Goal: Task Accomplishment & Management: Manage account settings

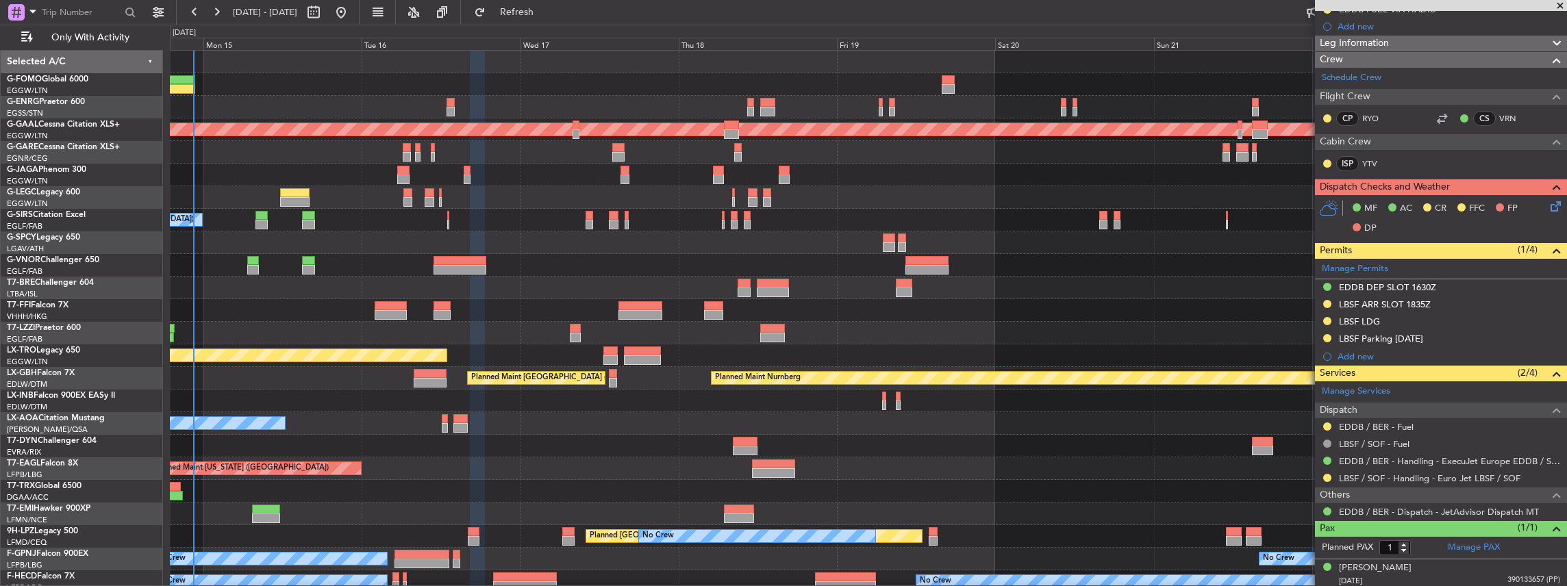
click at [481, 292] on div "Planned Maint Dusseldorf A/C Unavailable [GEOGRAPHIC_DATA] ([GEOGRAPHIC_DATA]) …" at bounding box center [868, 356] width 1397 height 610
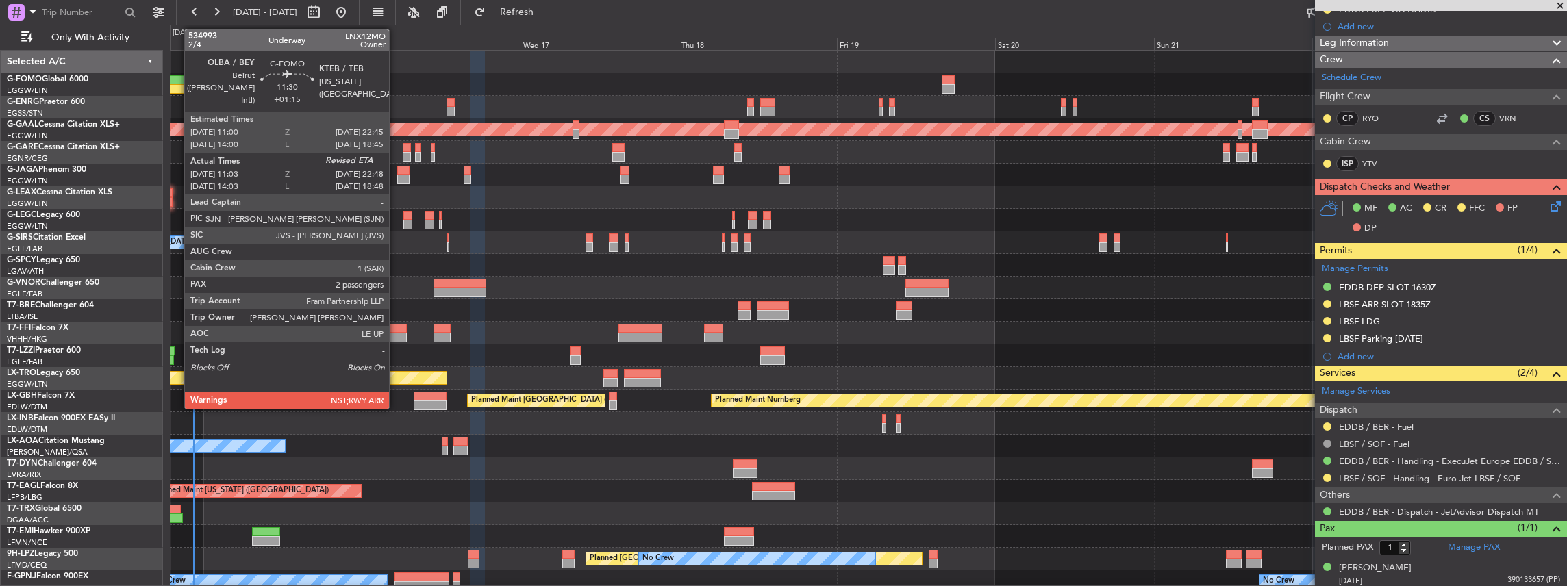
click at [177, 82] on div at bounding box center [156, 80] width 78 height 10
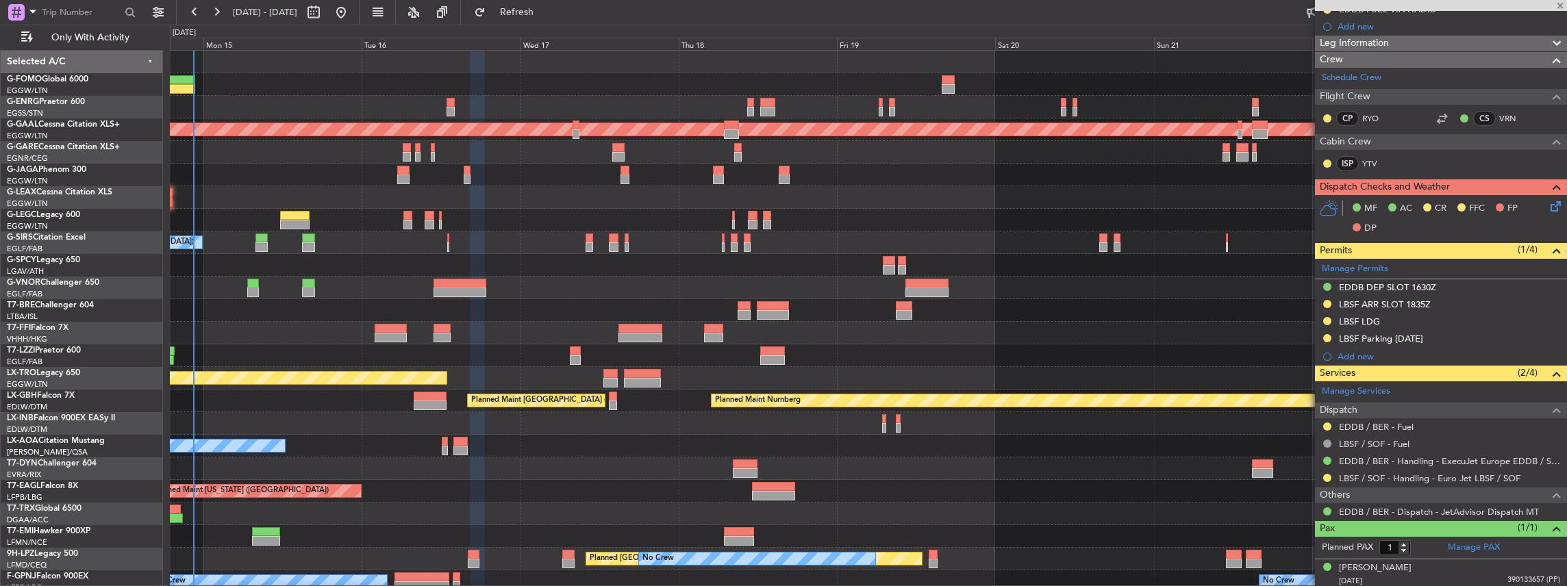
type input "+01:15"
type input "11:03"
type input "2"
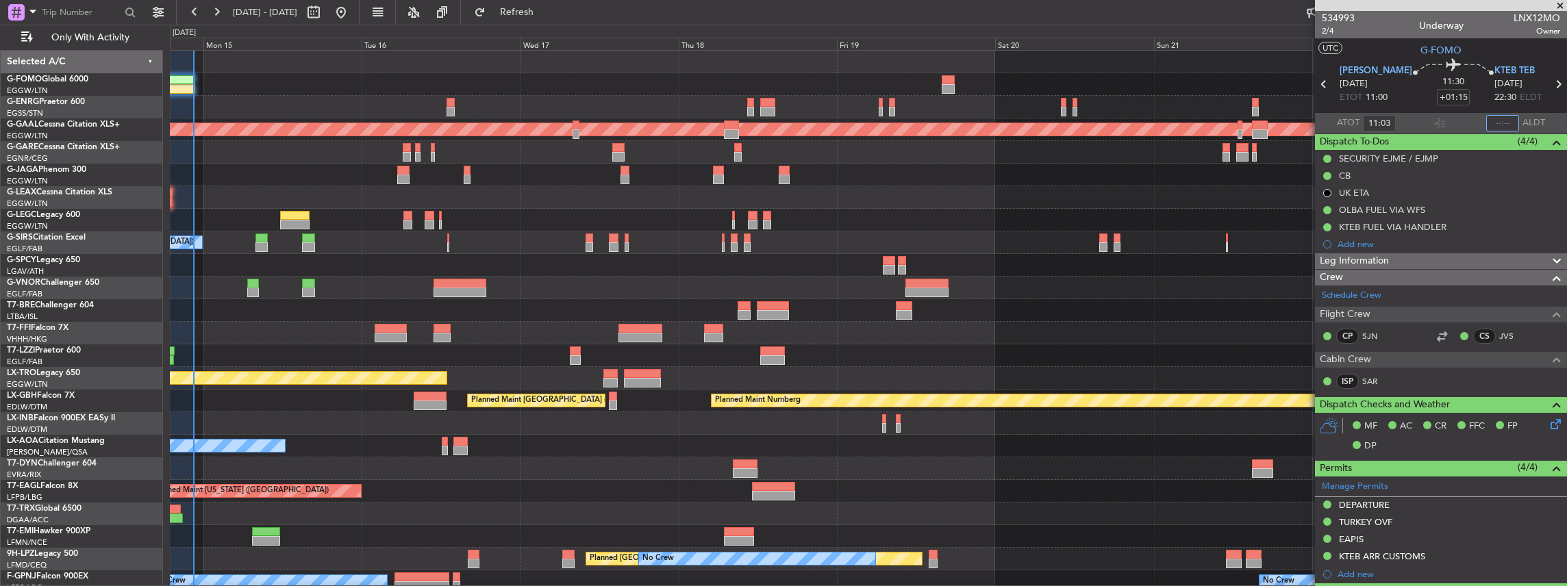
click at [1511, 122] on input "text" at bounding box center [1502, 123] width 33 height 16
type input "22:23"
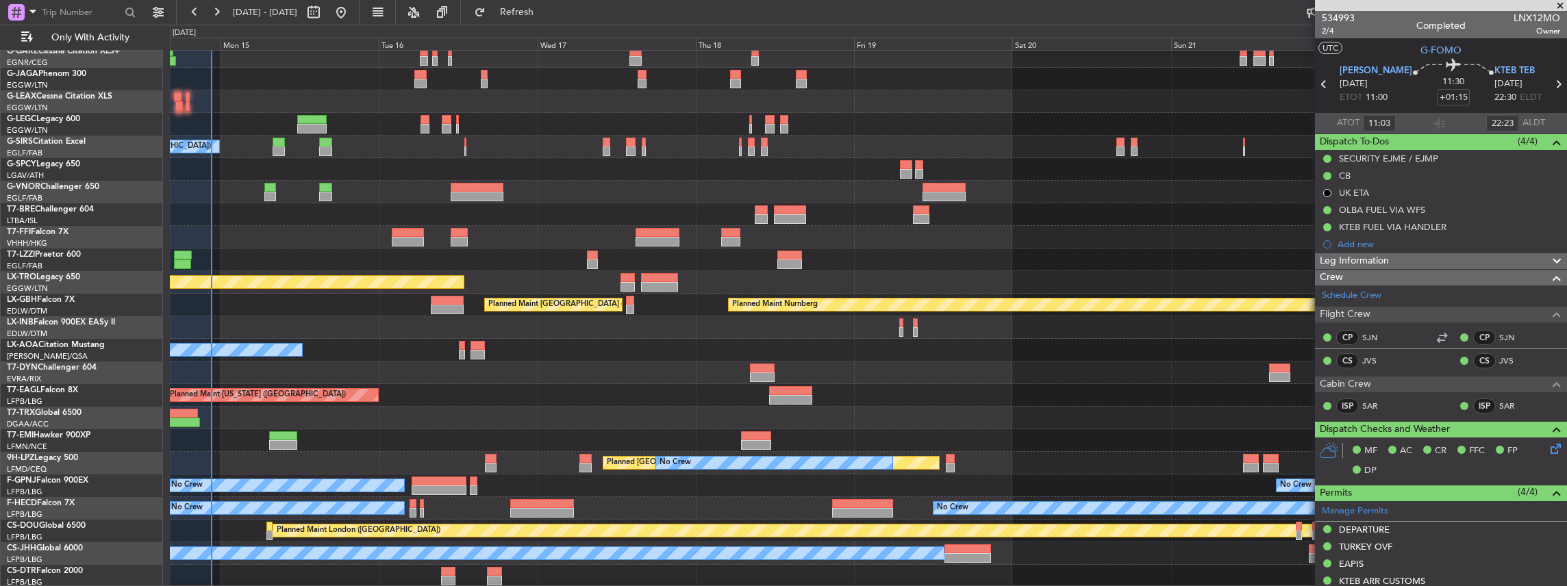
scroll to position [96, 0]
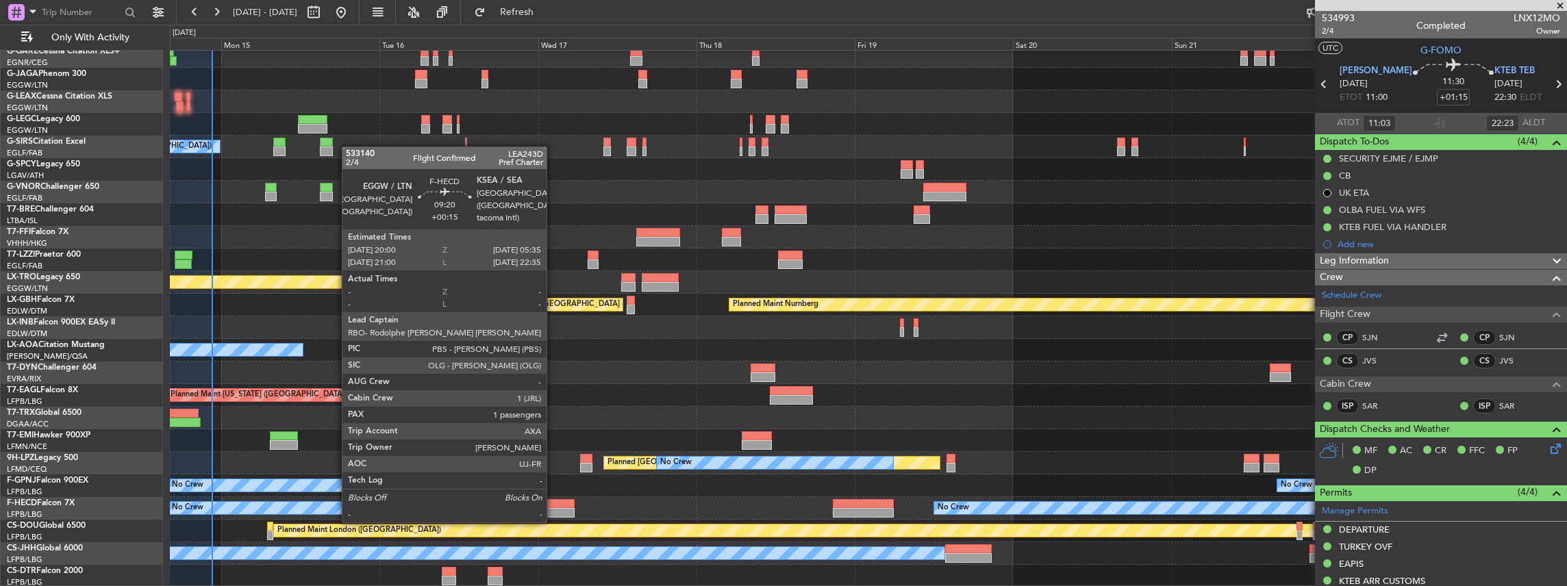
click at [553, 508] on div at bounding box center [543, 513] width 64 height 10
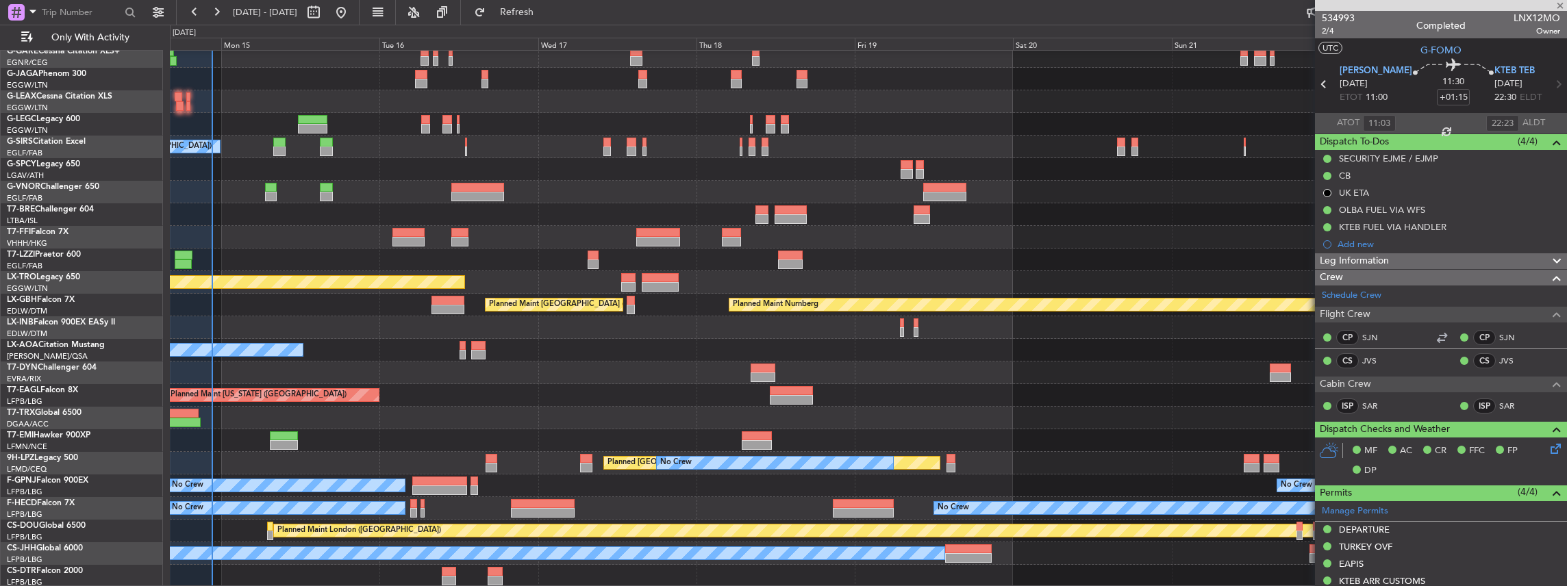
type input "+00:15"
type input "1"
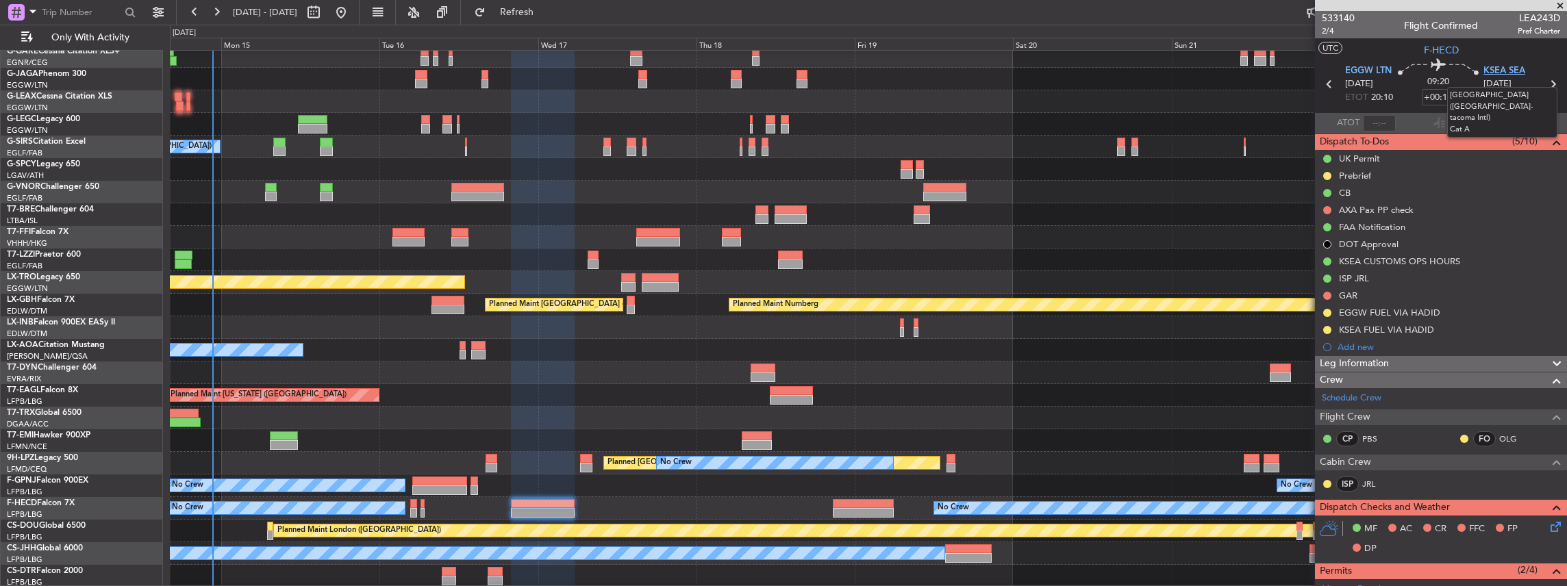
click at [1500, 69] on span "KSEA SEA" at bounding box center [1505, 71] width 42 height 14
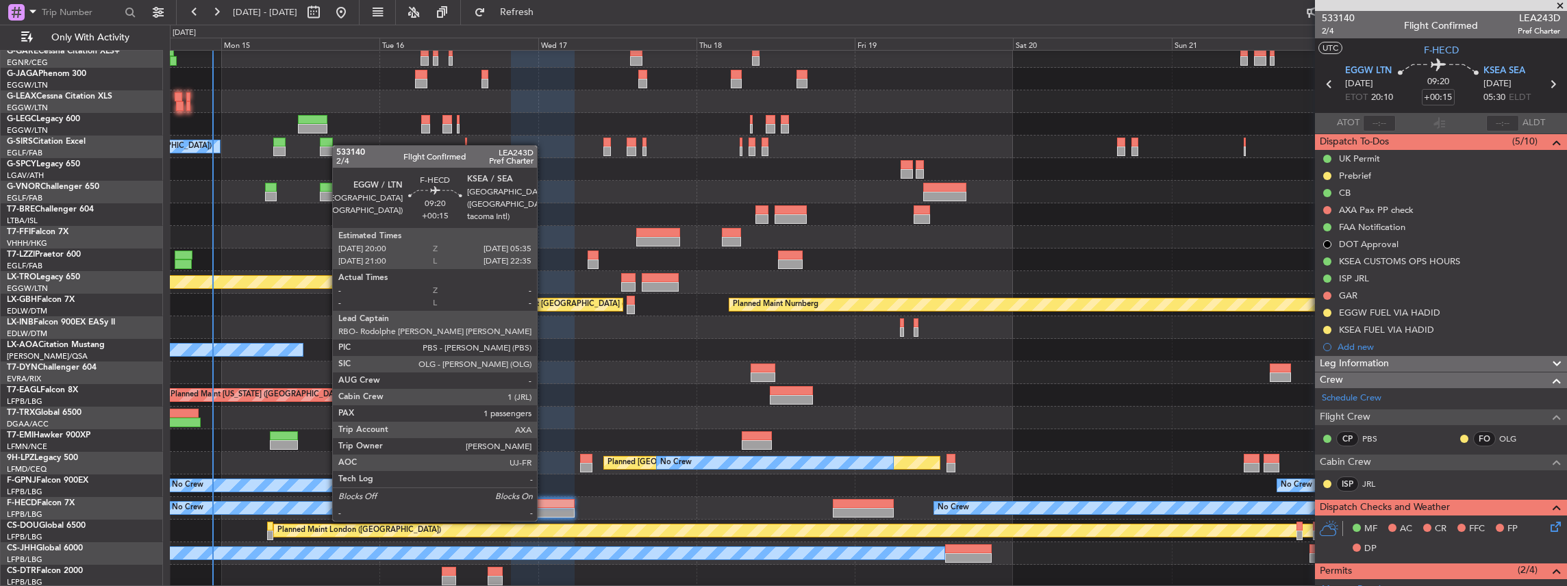
click at [545, 506] on div at bounding box center [543, 504] width 64 height 10
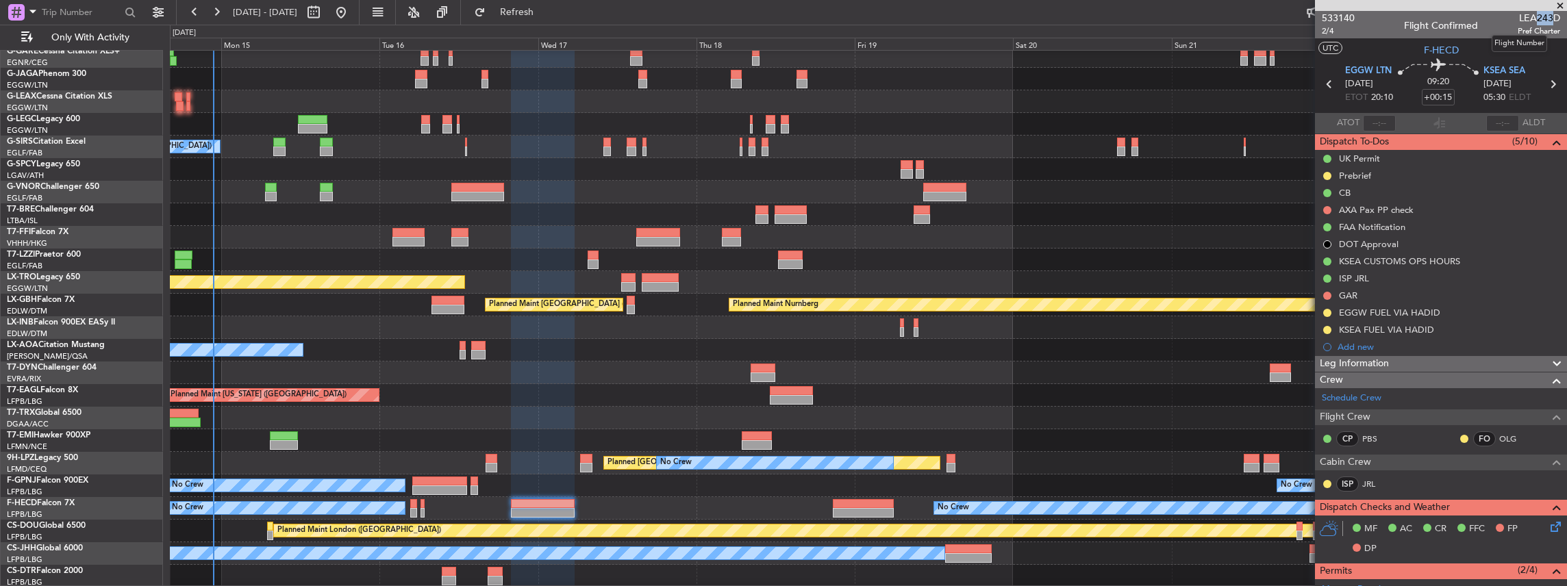
drag, startPoint x: 1533, startPoint y: 15, endPoint x: 1545, endPoint y: 16, distance: 12.4
click at [1545, 16] on span "LEA243D" at bounding box center [1539, 18] width 42 height 14
copy span "243"
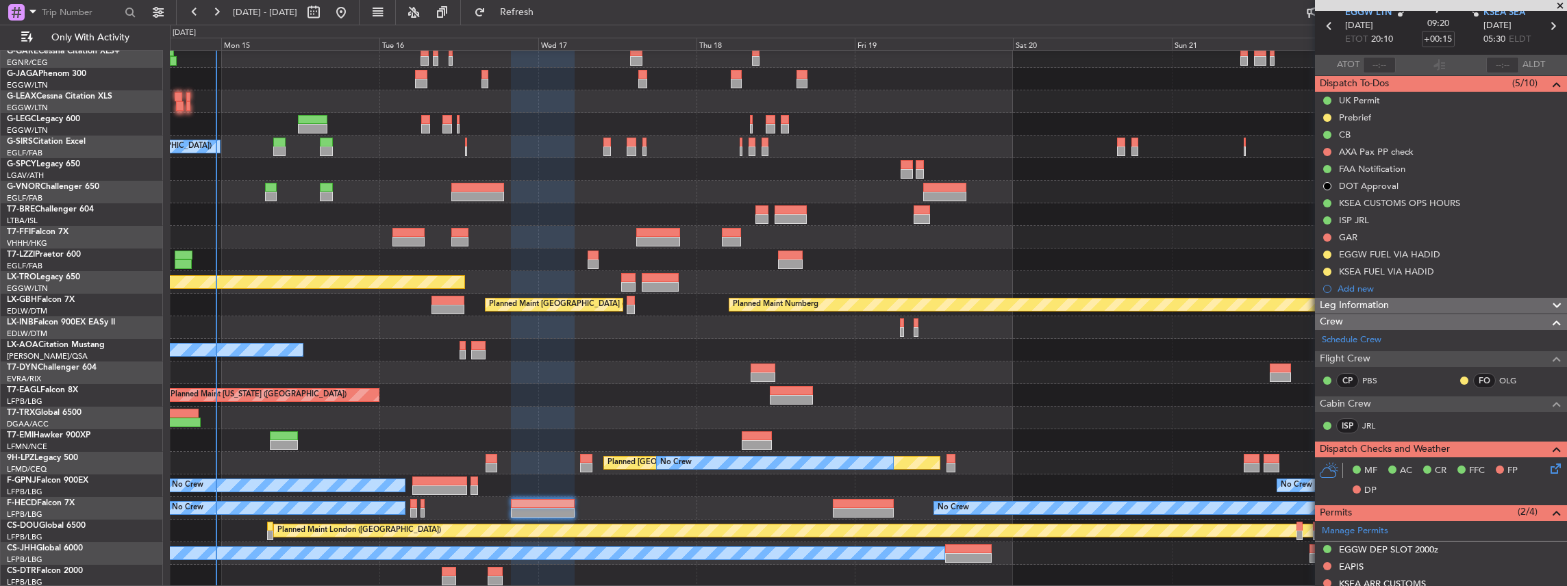
scroll to position [0, 0]
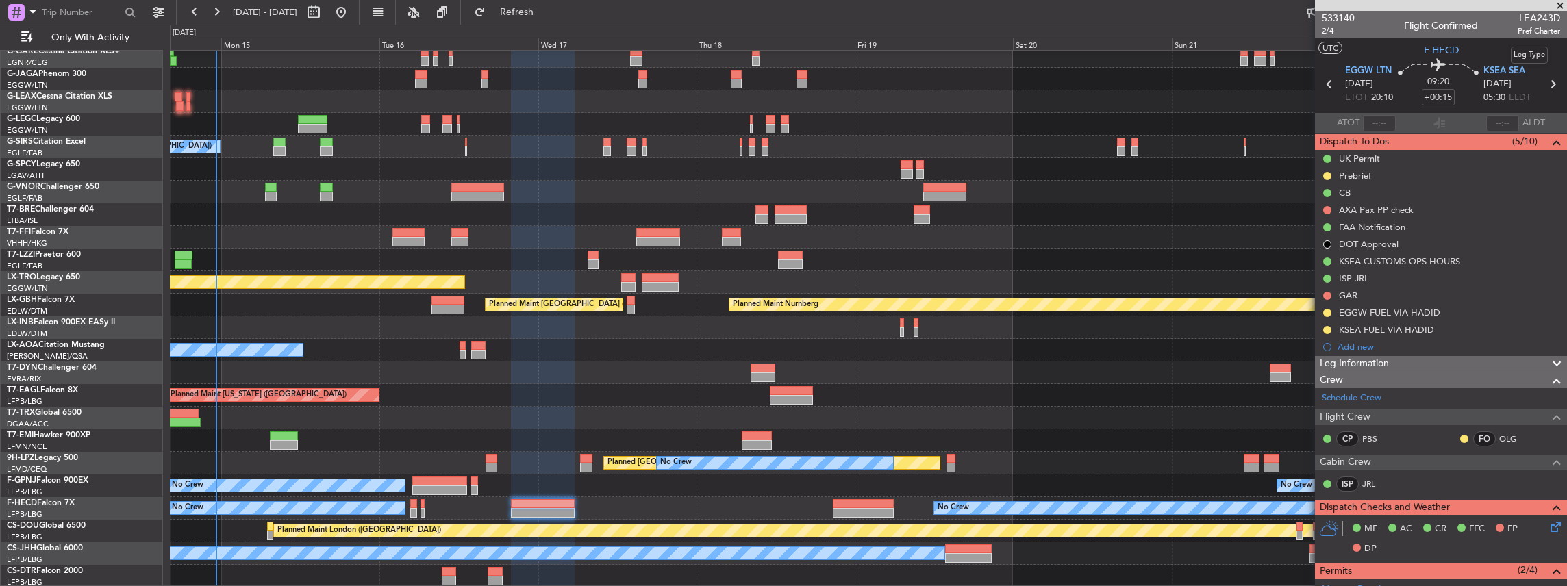
click at [1506, 70] on mat-tooltip-component "Leg Type" at bounding box center [1530, 55] width 56 height 36
click at [1493, 69] on span "KSEA SEA" at bounding box center [1505, 71] width 42 height 14
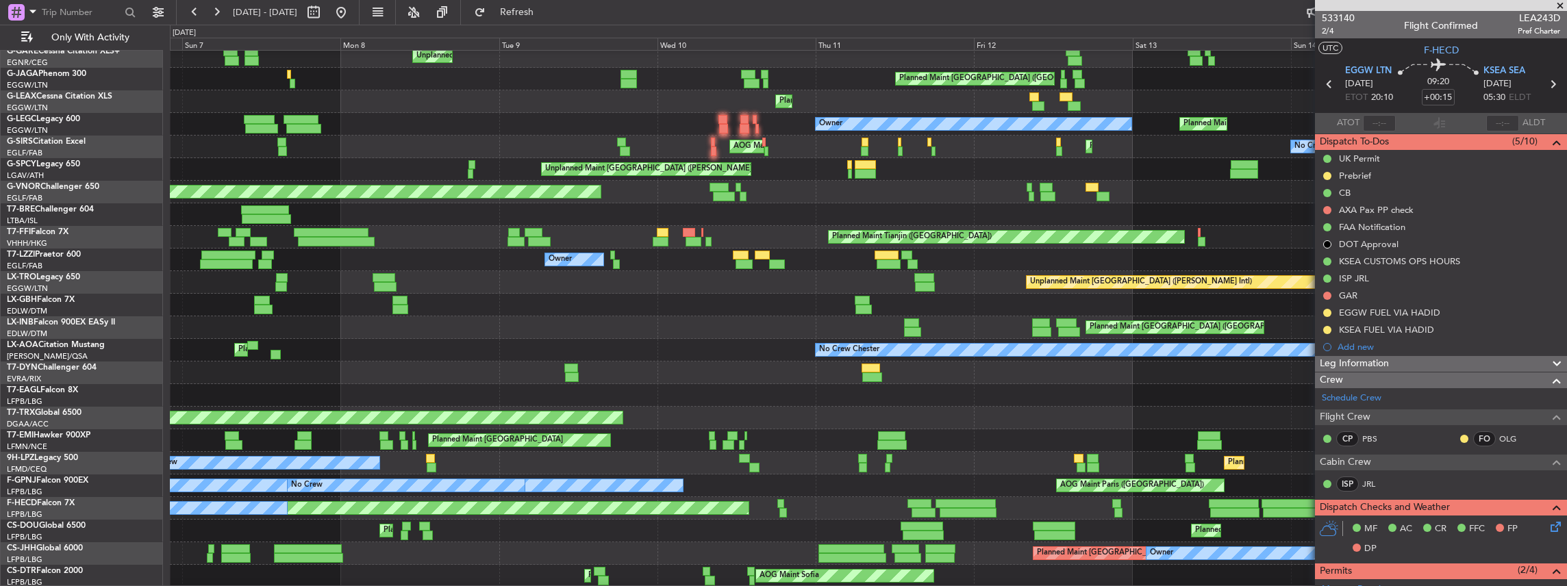
click at [1567, 112] on html "[DATE] - [DATE] Refresh Quick Links Only With Activity Planned [GEOGRAPHIC_DATA…" at bounding box center [783, 293] width 1567 height 586
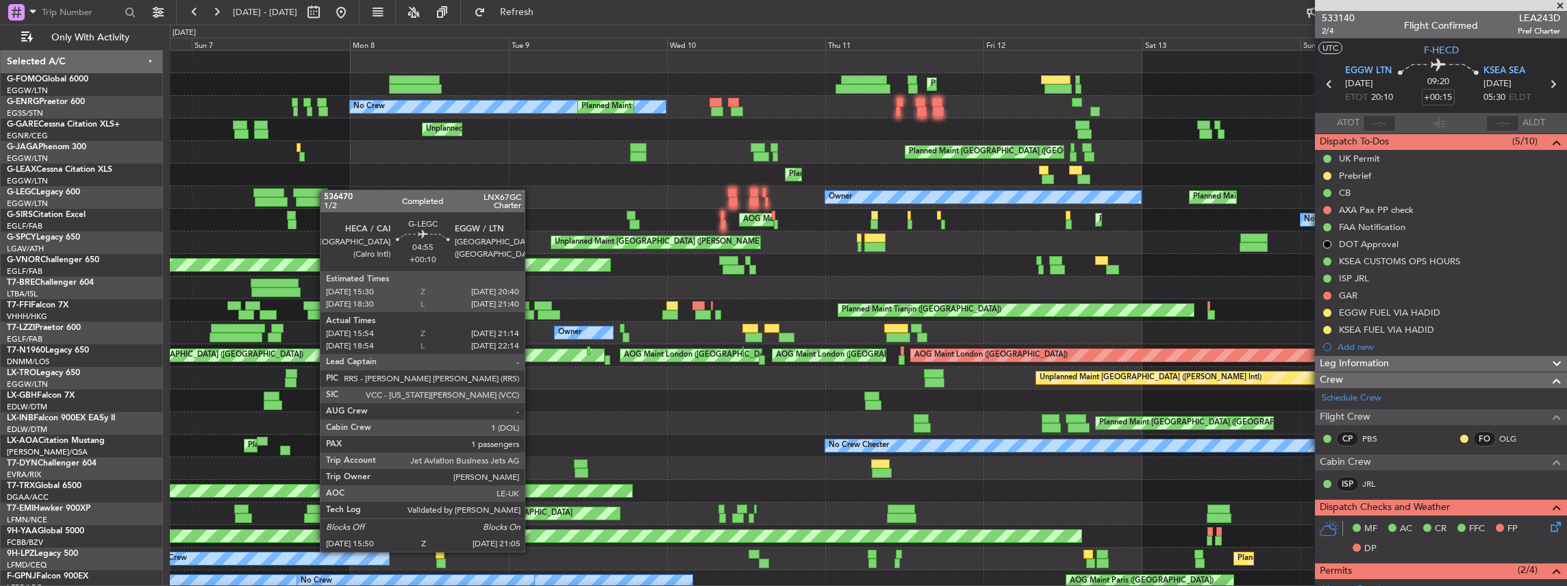
click at [329, 195] on div "Planned Maint [GEOGRAPHIC_DATA] ([GEOGRAPHIC_DATA]) Planned Maint [GEOGRAPHIC_D…" at bounding box center [868, 367] width 1397 height 633
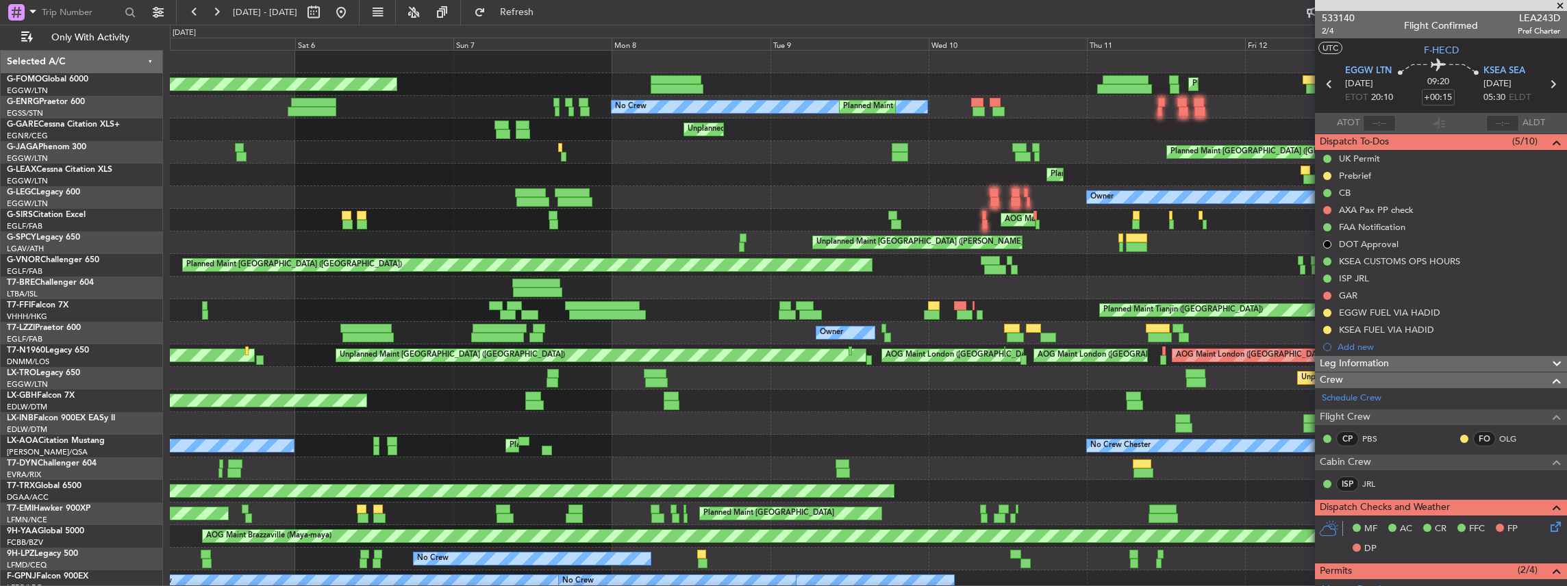
click at [593, 81] on div "Planned Maint [GEOGRAPHIC_DATA] ([GEOGRAPHIC_DATA]) Planned Maint [GEOGRAPHIC_D…" at bounding box center [868, 84] width 1397 height 23
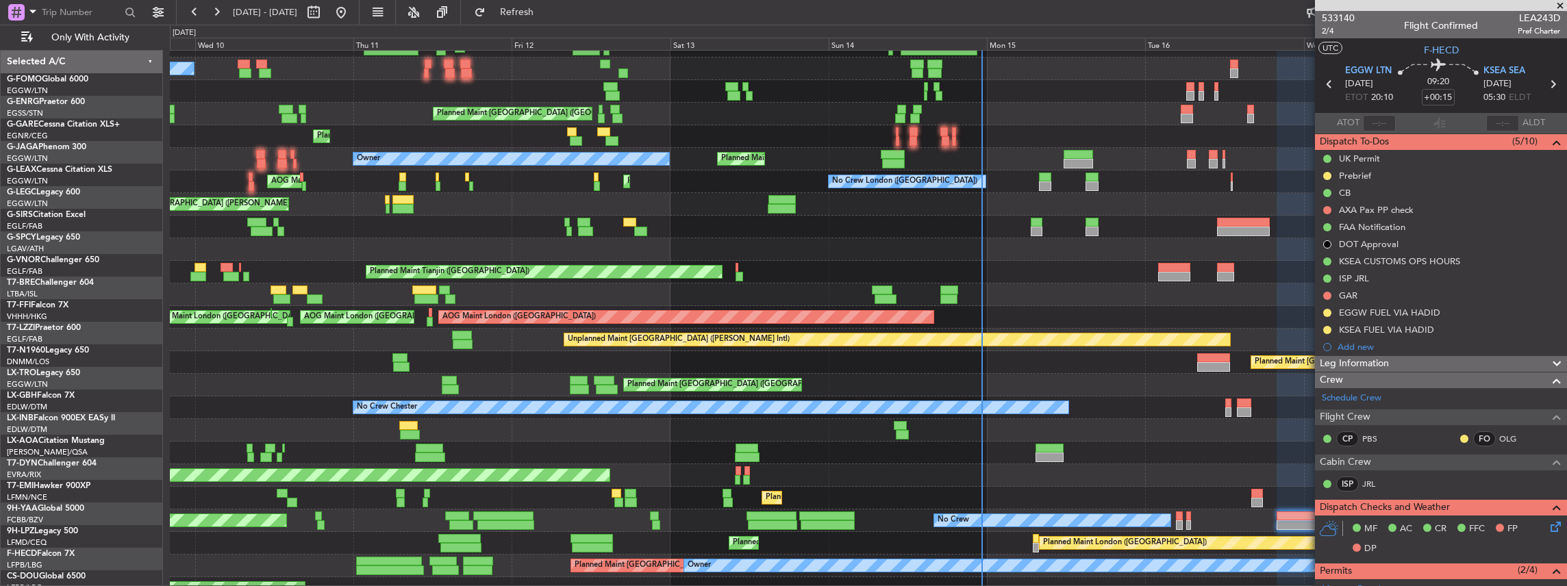
click at [177, 166] on div "Planned Maint [GEOGRAPHIC_DATA] ([GEOGRAPHIC_DATA]) Owner" at bounding box center [868, 159] width 1397 height 23
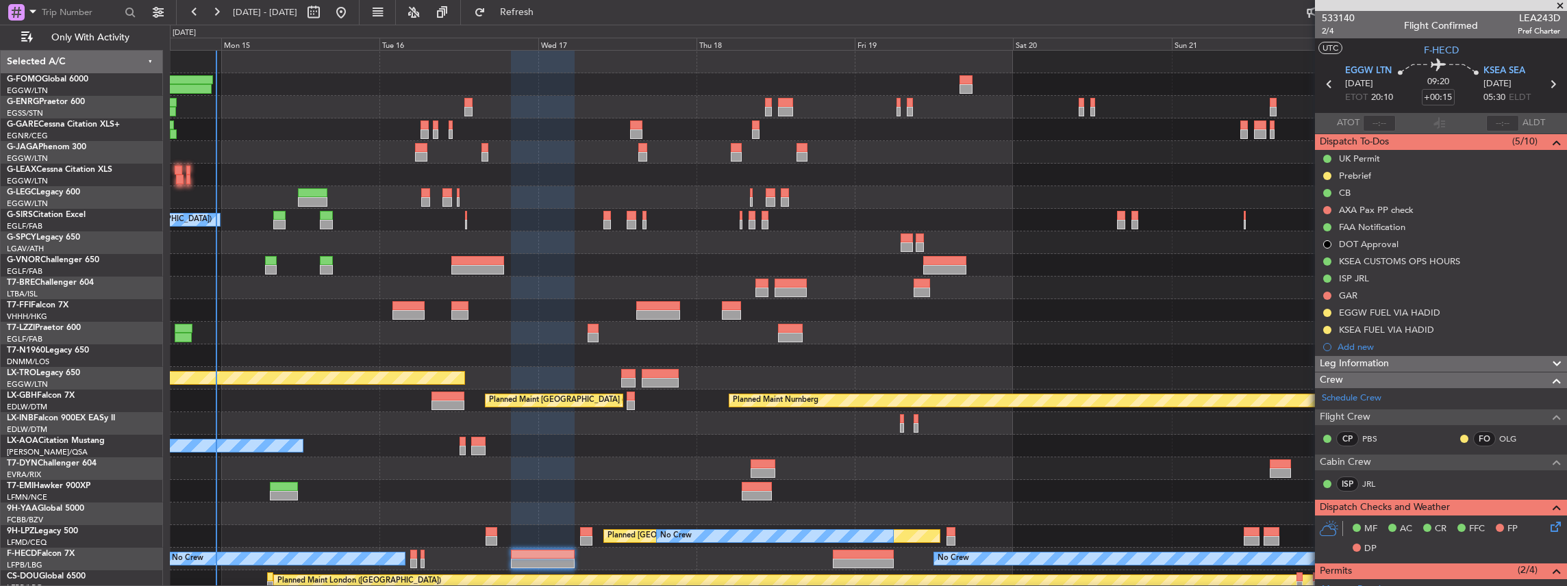
click at [145, 300] on div "Planned Maint [GEOGRAPHIC_DATA] ([GEOGRAPHIC_DATA]) A/C Unavailable [GEOGRAPHIC…" at bounding box center [783, 306] width 1567 height 562
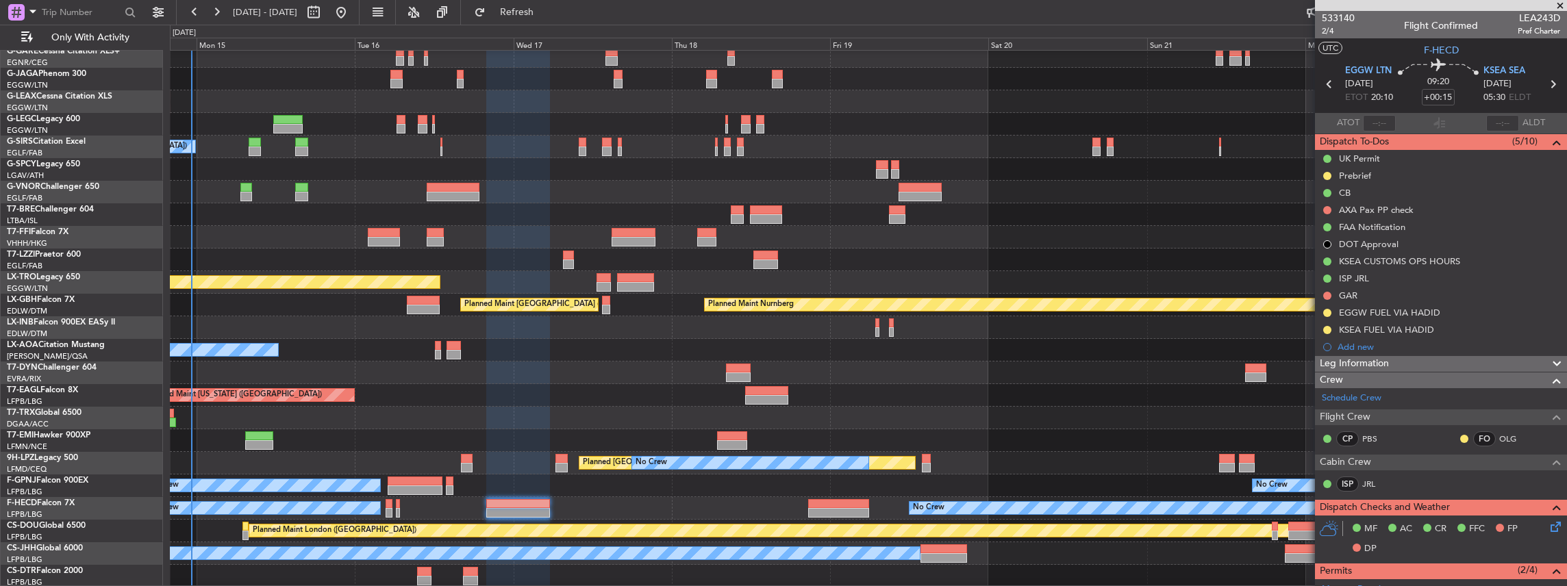
click at [799, 125] on div "Planned Maint Dusseldorf A/C Unavailable [GEOGRAPHIC_DATA] ([GEOGRAPHIC_DATA]) …" at bounding box center [868, 271] width 1397 height 633
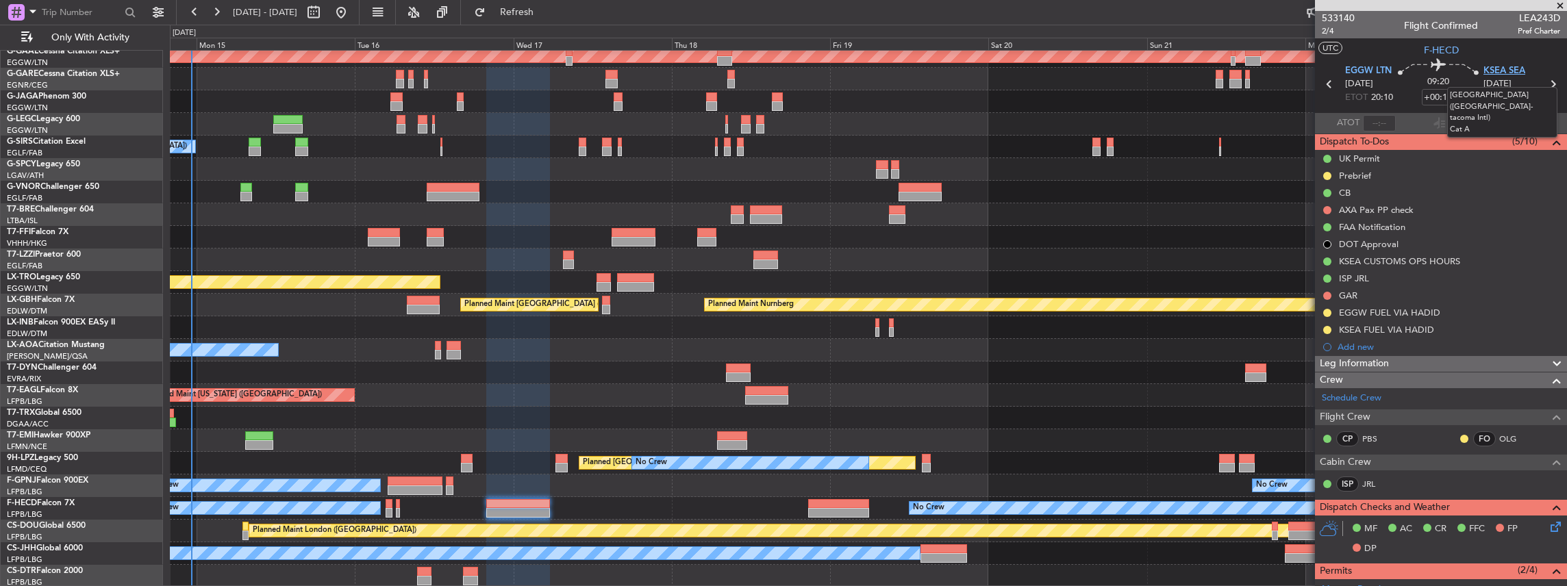
click at [1486, 71] on span "KSEA SEA" at bounding box center [1505, 71] width 42 height 14
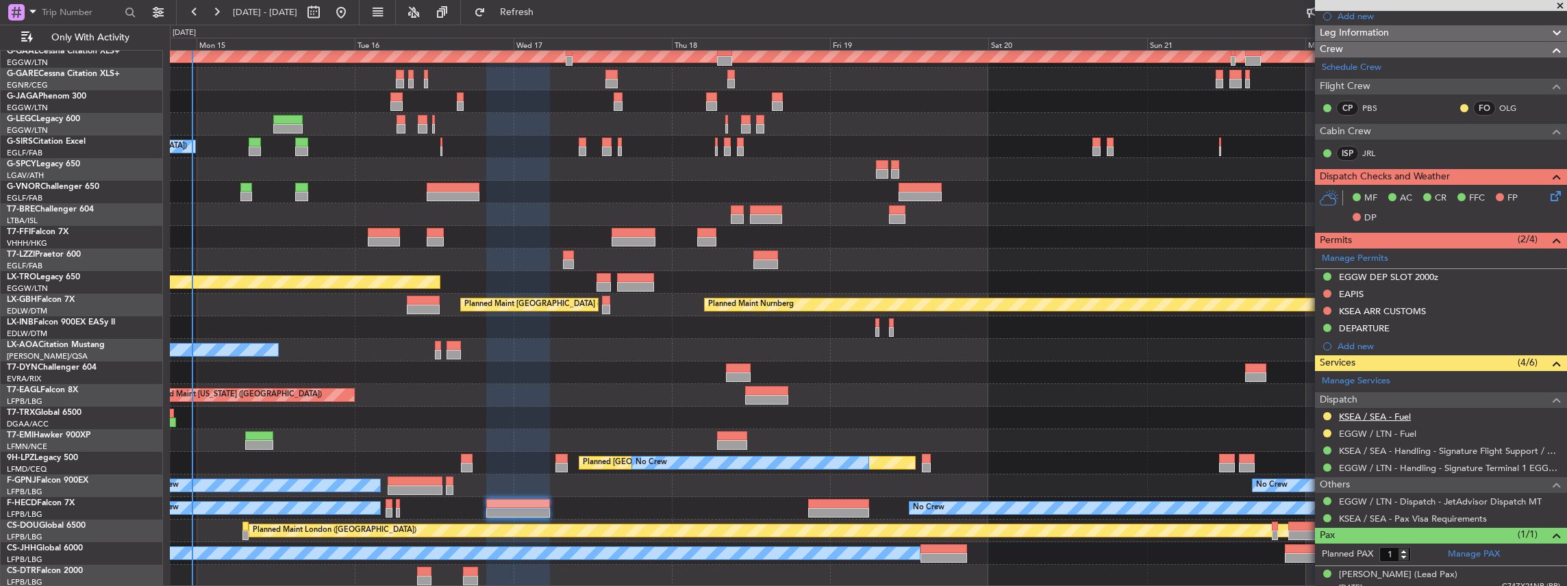
scroll to position [338, 0]
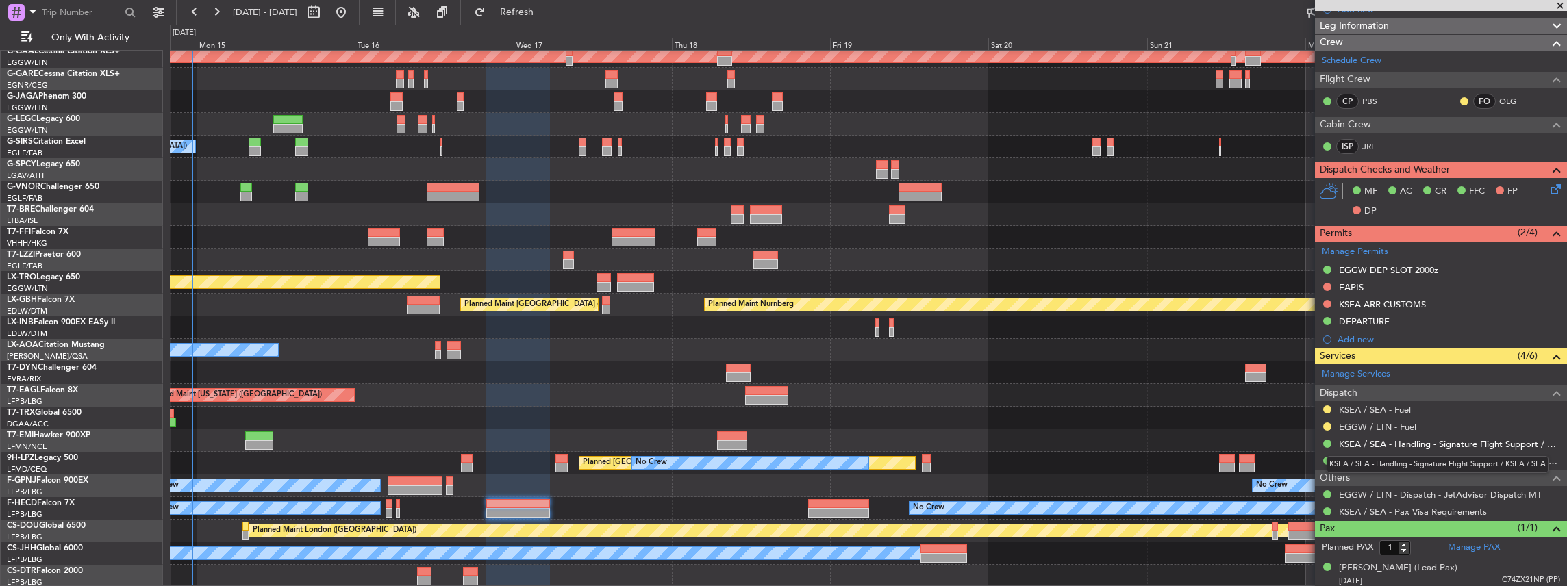
click at [1400, 443] on link "KSEA / SEA - Handling - Signature Flight Support / KSEA / SEA" at bounding box center [1449, 444] width 221 height 12
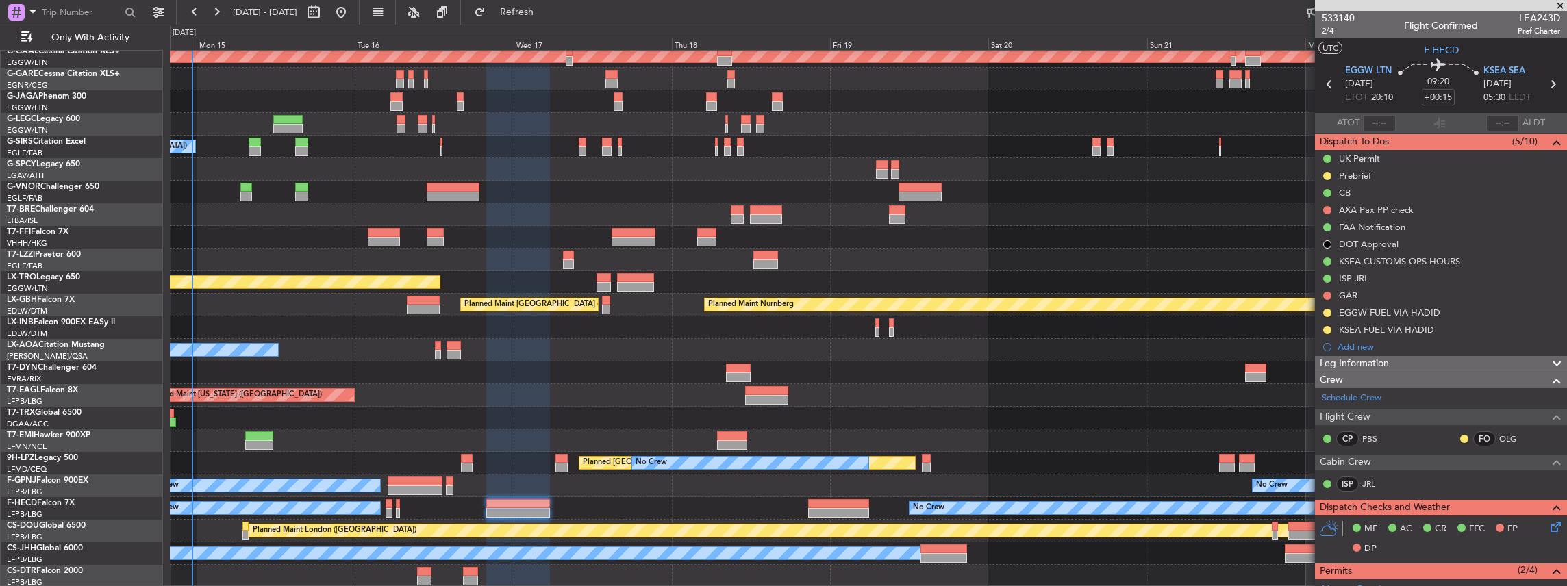
scroll to position [274, 0]
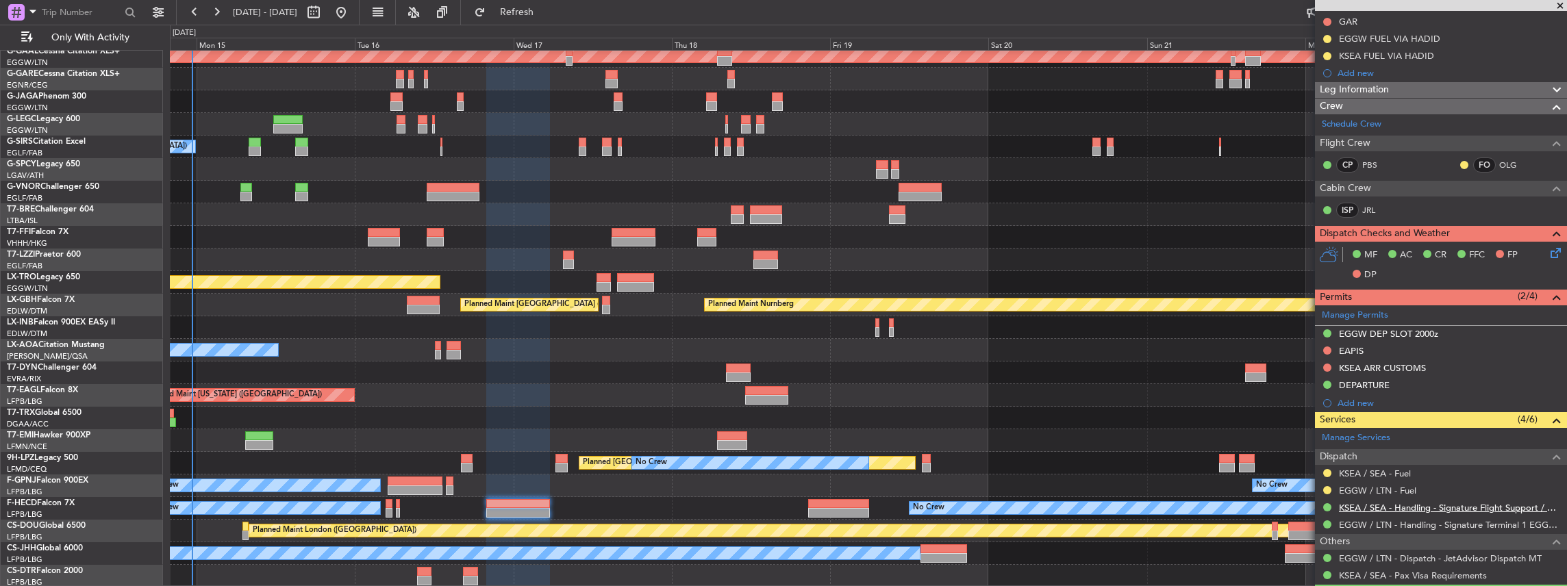
click at [1380, 502] on link "KSEA / SEA - Handling - Signature Flight Support / KSEA / SEA" at bounding box center [1449, 508] width 221 height 12
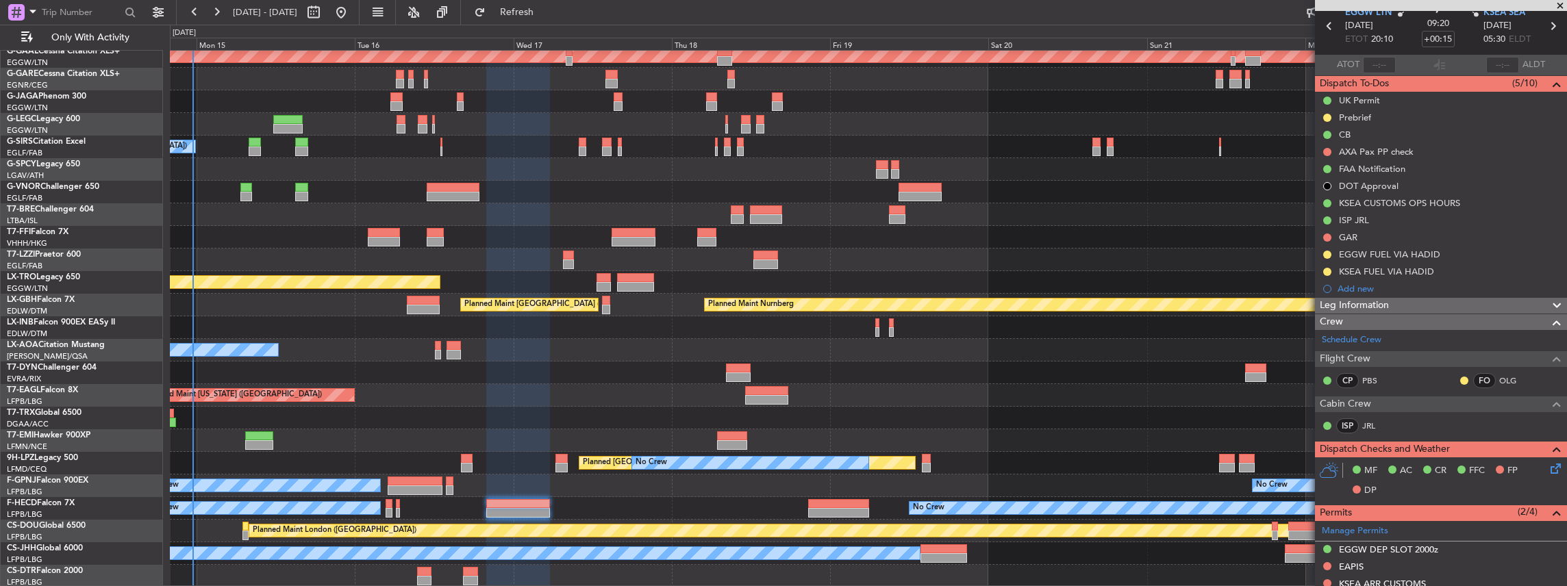
scroll to position [182, 0]
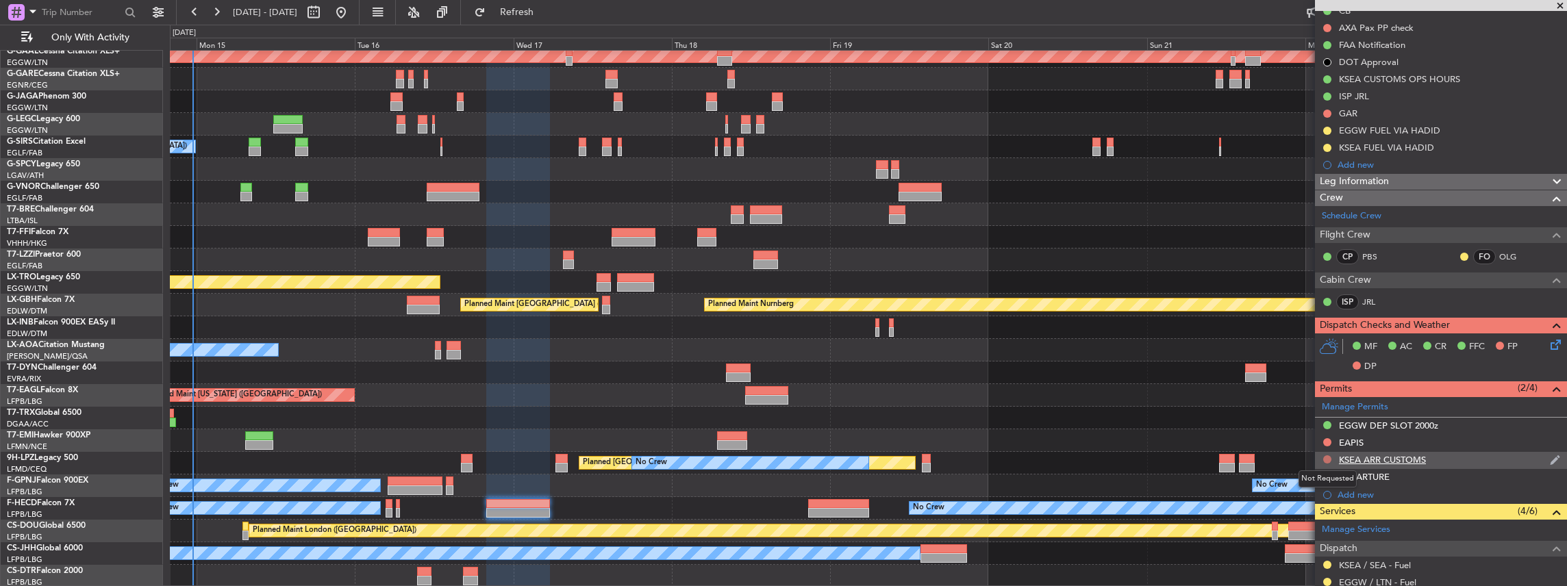
click at [1325, 458] on button at bounding box center [1327, 460] width 8 height 8
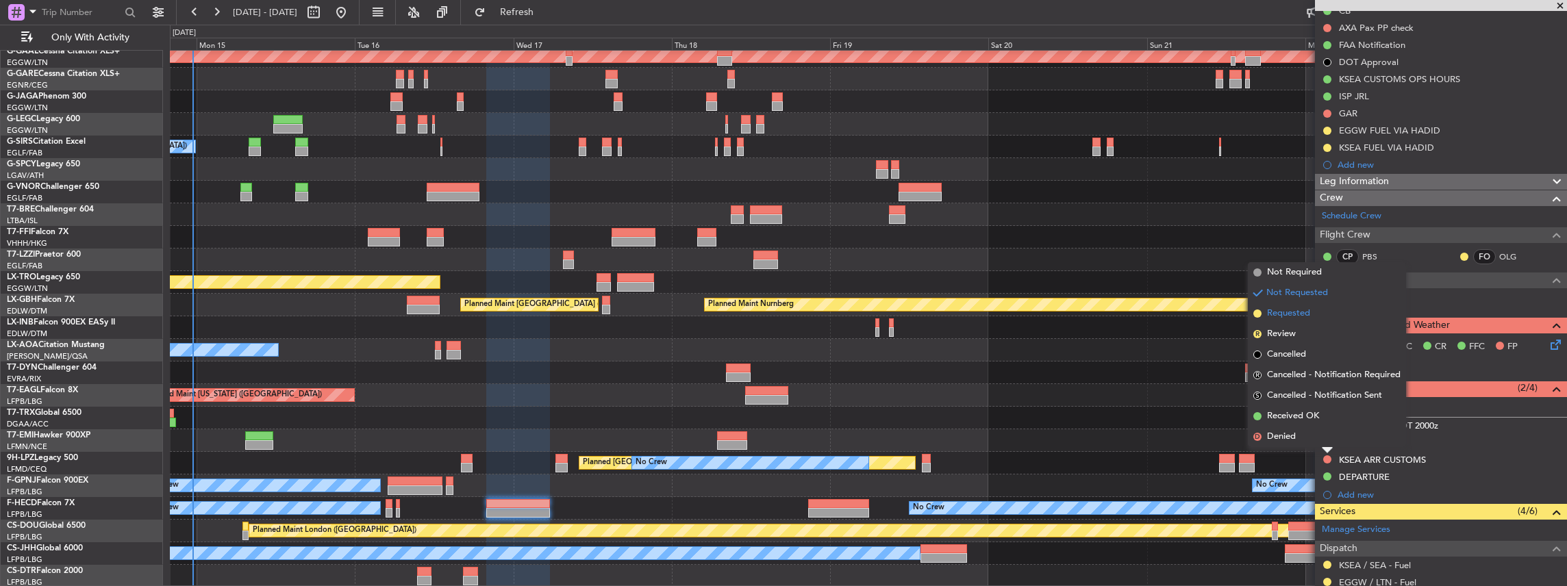
click at [1306, 316] on span "Requested" at bounding box center [1288, 314] width 43 height 14
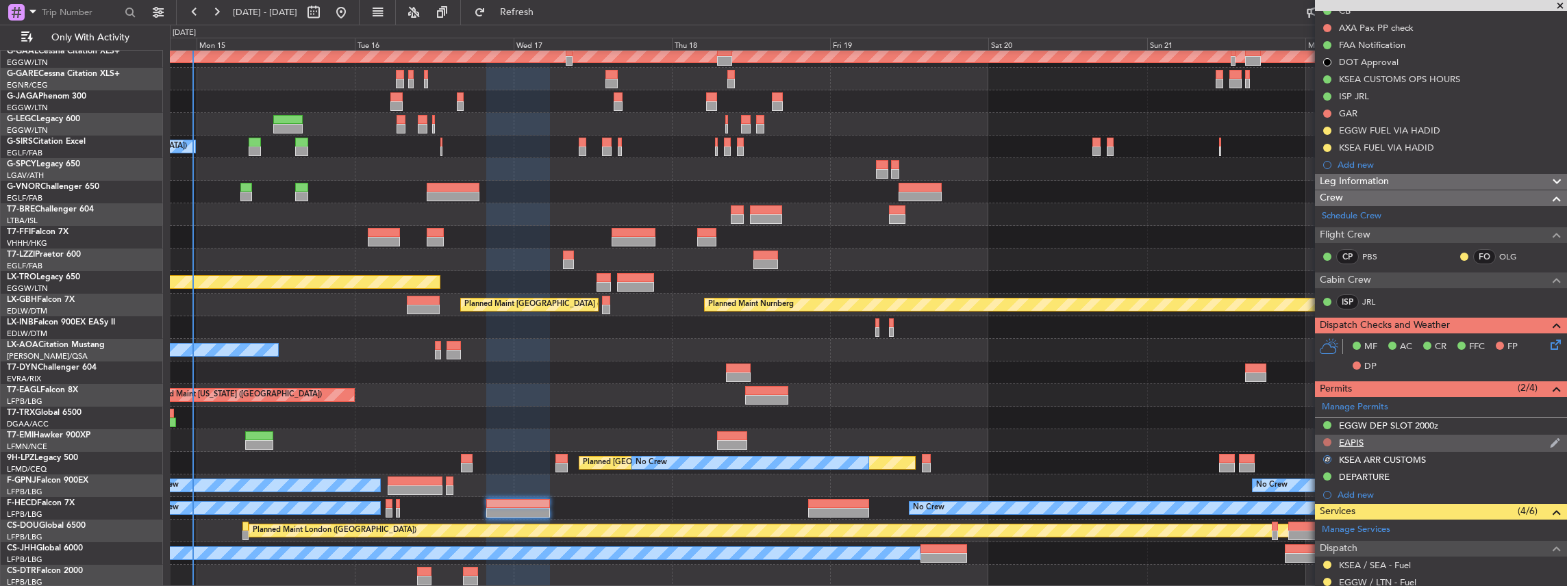
click at [1327, 440] on button at bounding box center [1327, 442] width 8 height 8
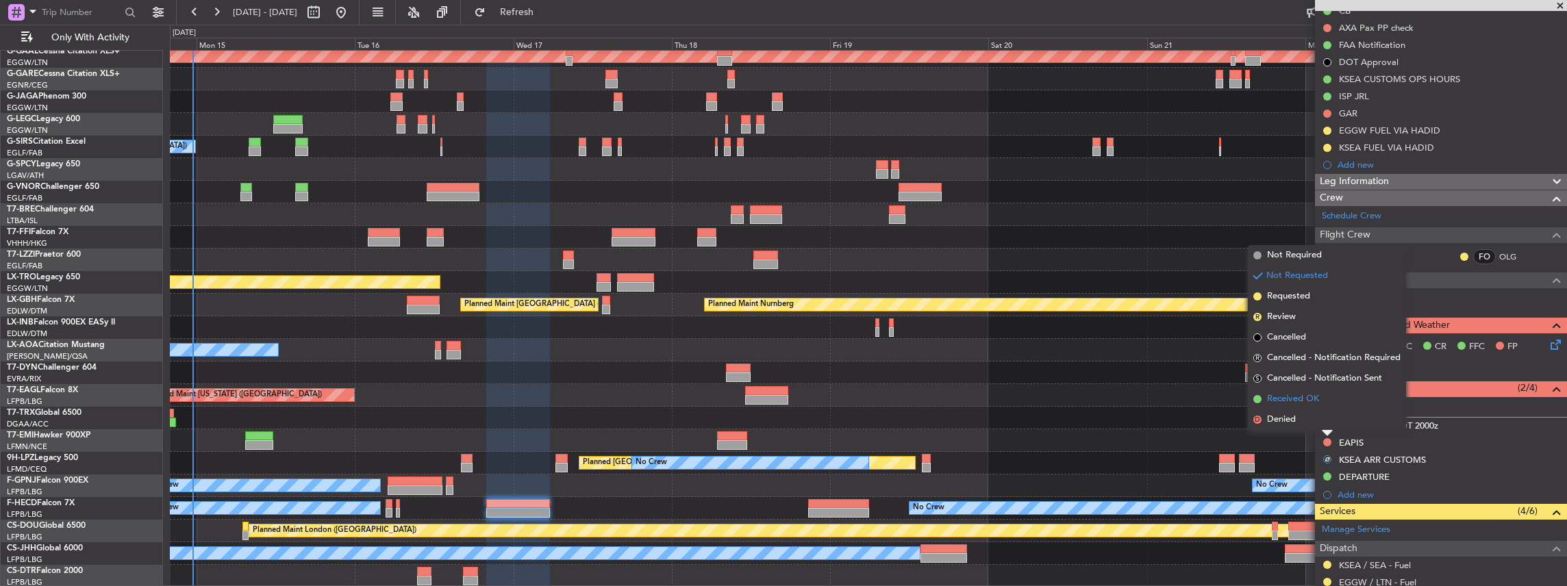
click at [1308, 393] on span "Received OK" at bounding box center [1293, 400] width 52 height 14
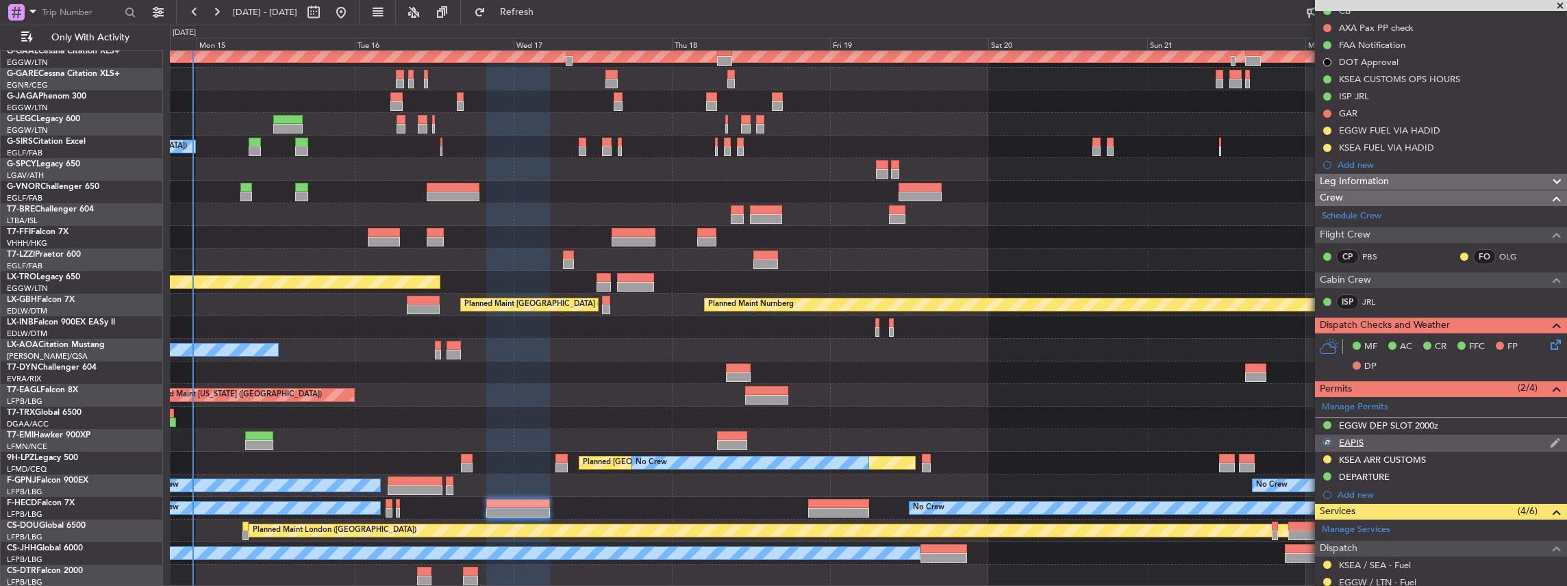
click at [1403, 441] on div "EAPIS" at bounding box center [1441, 443] width 252 height 17
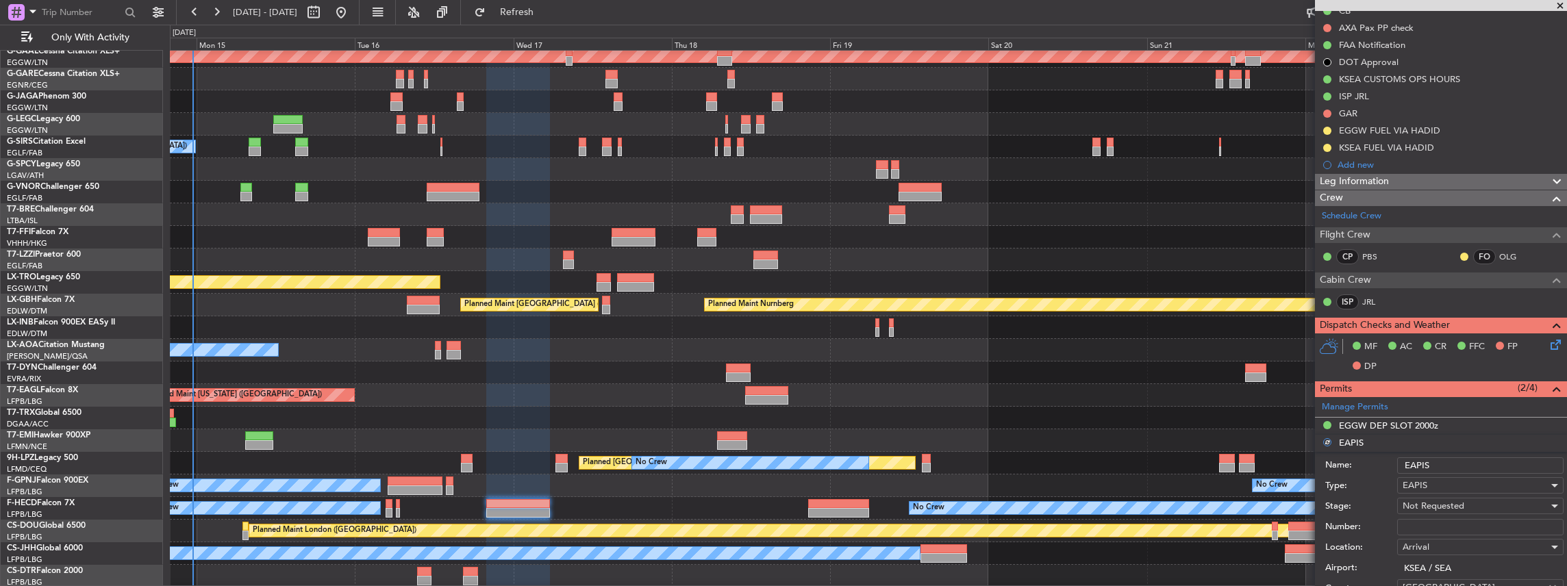
scroll to position [319, 0]
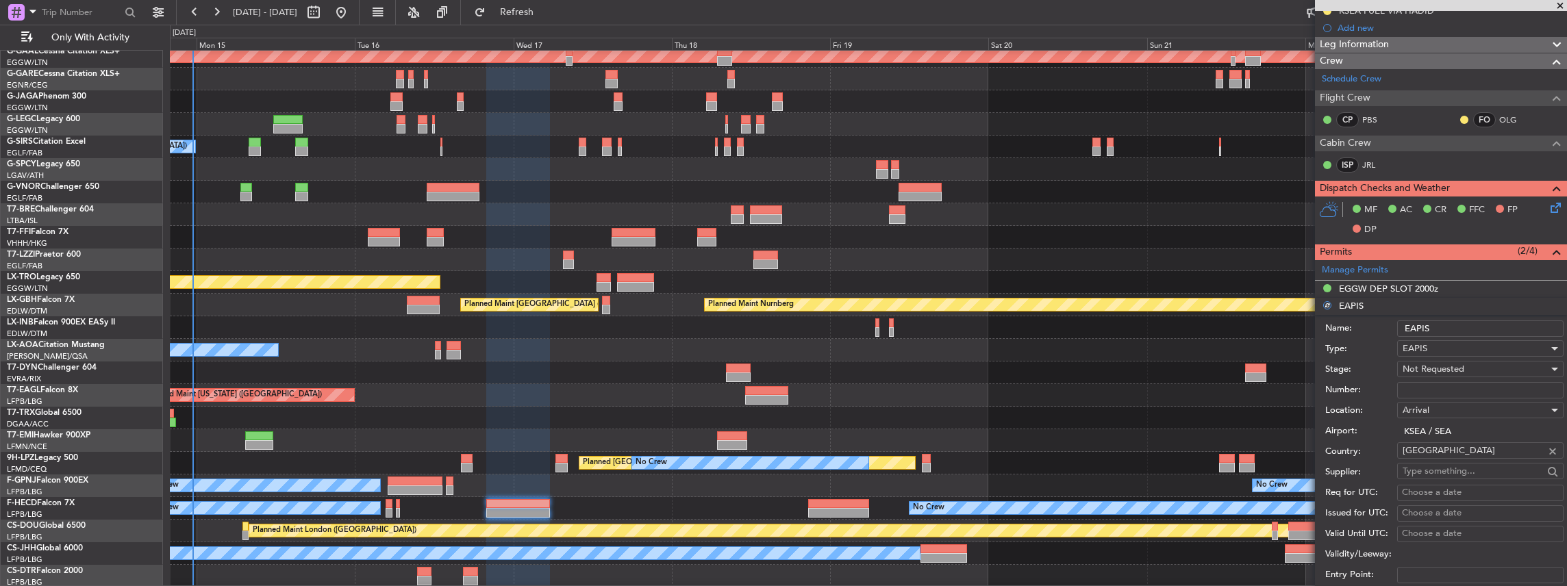
click at [1417, 386] on input "Number:" at bounding box center [1480, 390] width 166 height 16
click at [1434, 387] on input "Number:" at bounding box center [1480, 390] width 166 height 16
paste input "EAPIS-17717102"
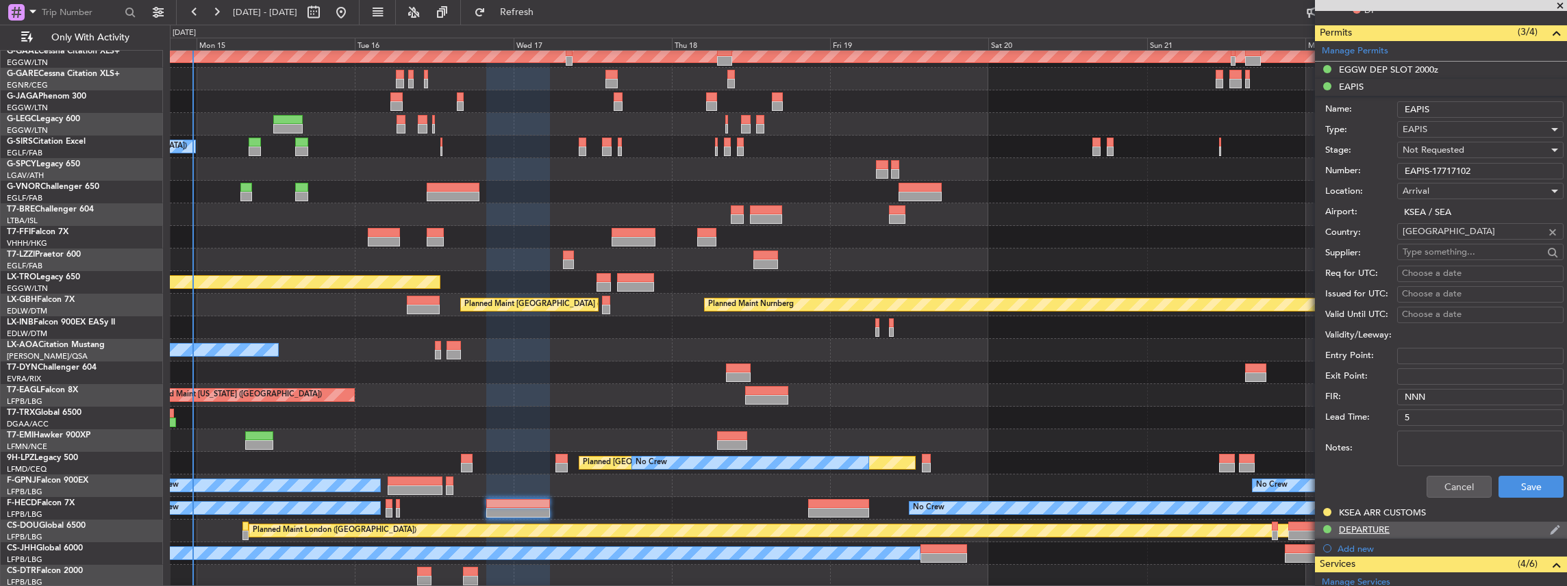
scroll to position [593, 0]
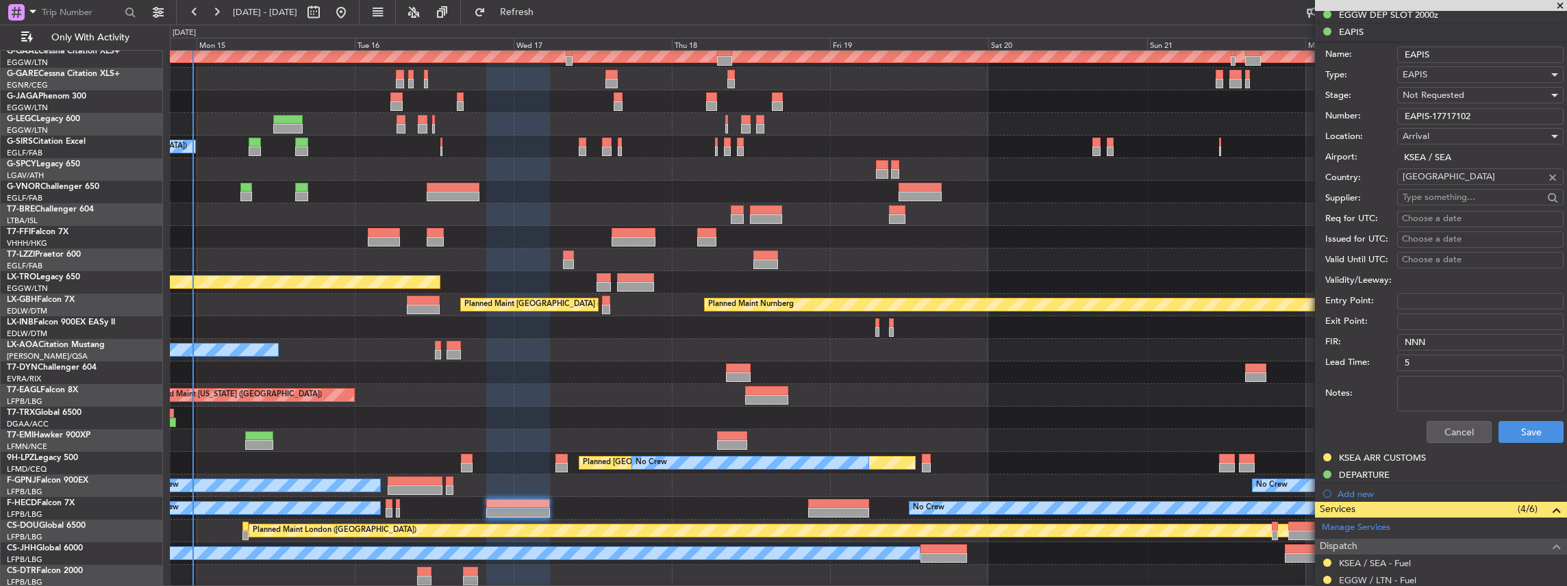
type input "EAPIS-17717102"
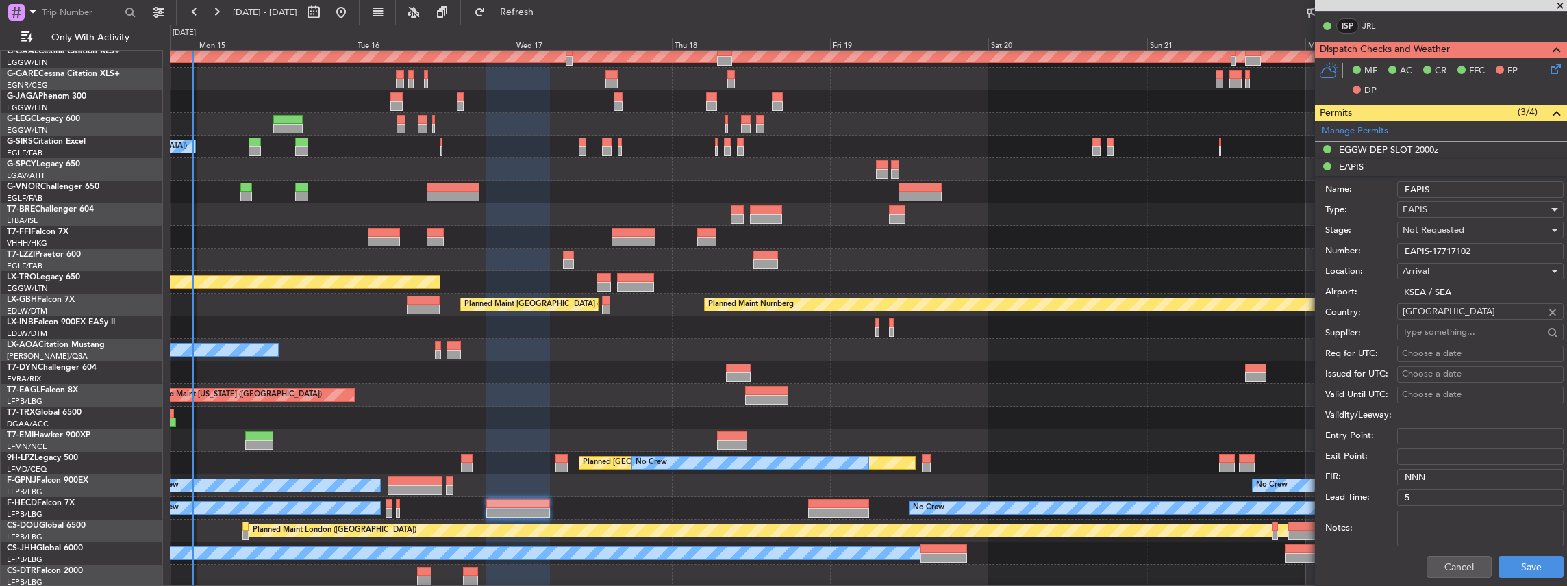
scroll to position [456, 0]
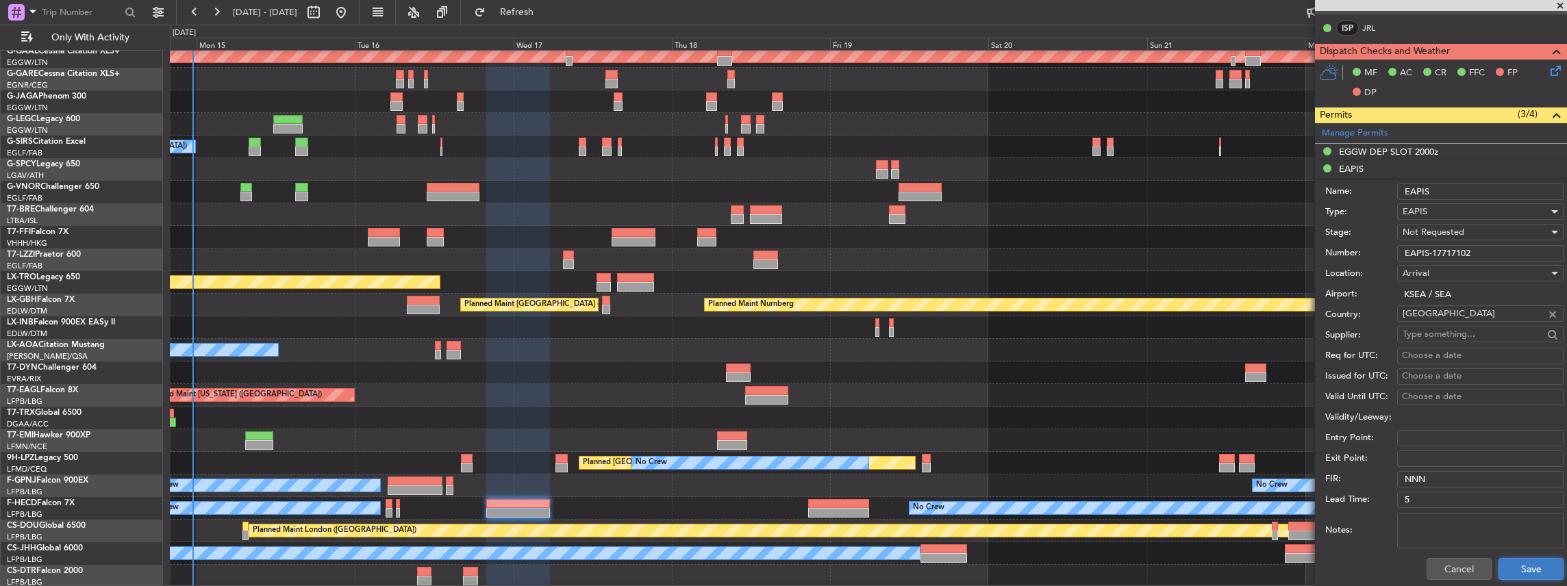
click at [1517, 571] on button "Save" at bounding box center [1531, 569] width 65 height 22
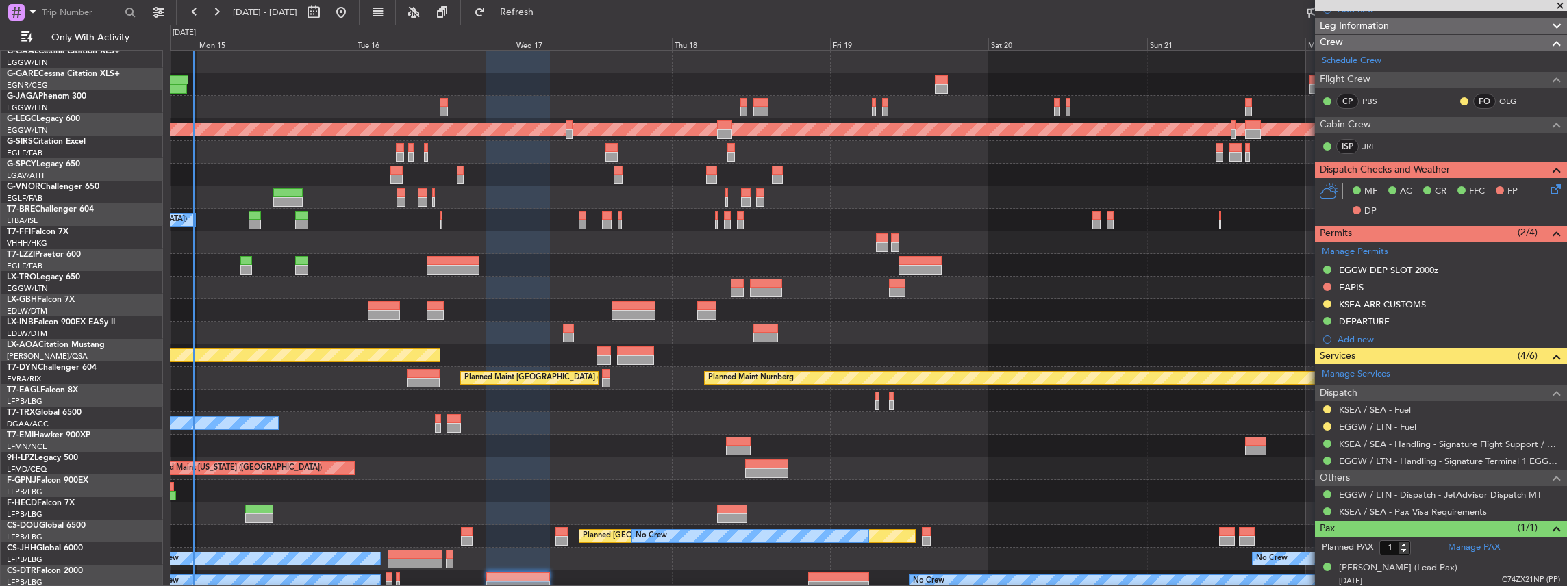
scroll to position [0, 0]
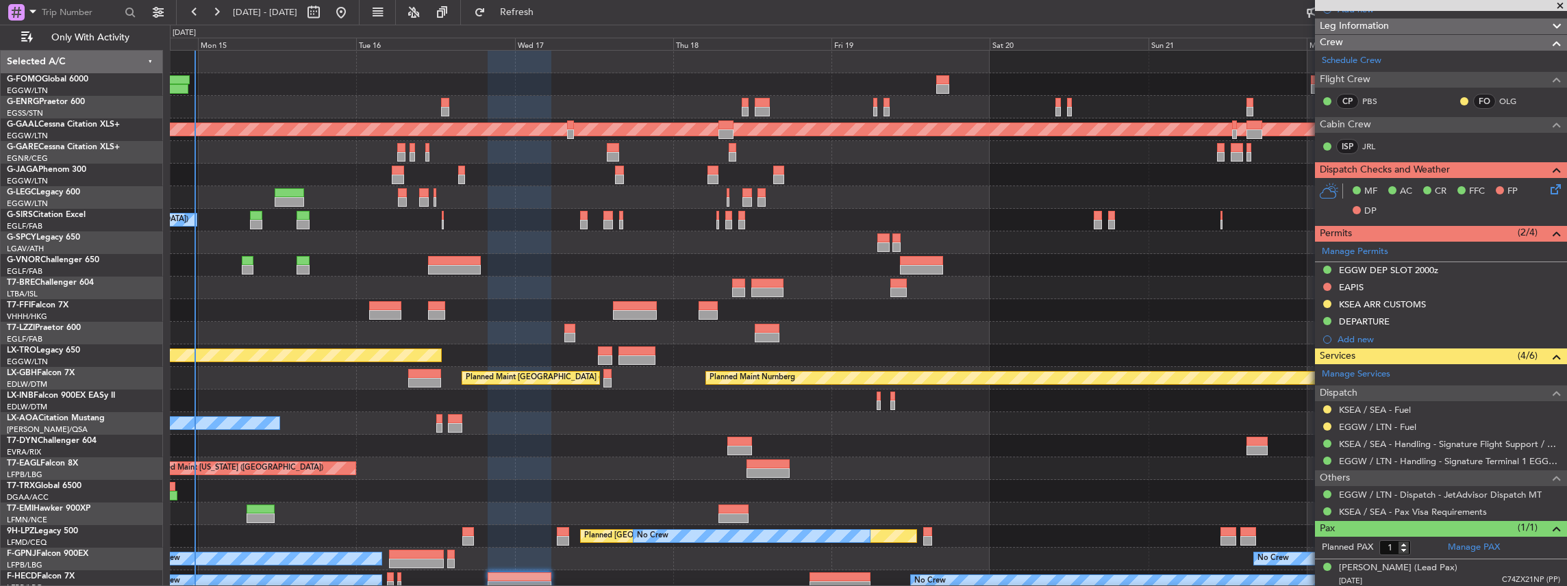
click at [436, 273] on div "Planned Maint Dusseldorf A/C Unavailable [GEOGRAPHIC_DATA] ([GEOGRAPHIC_DATA]) …" at bounding box center [868, 356] width 1397 height 610
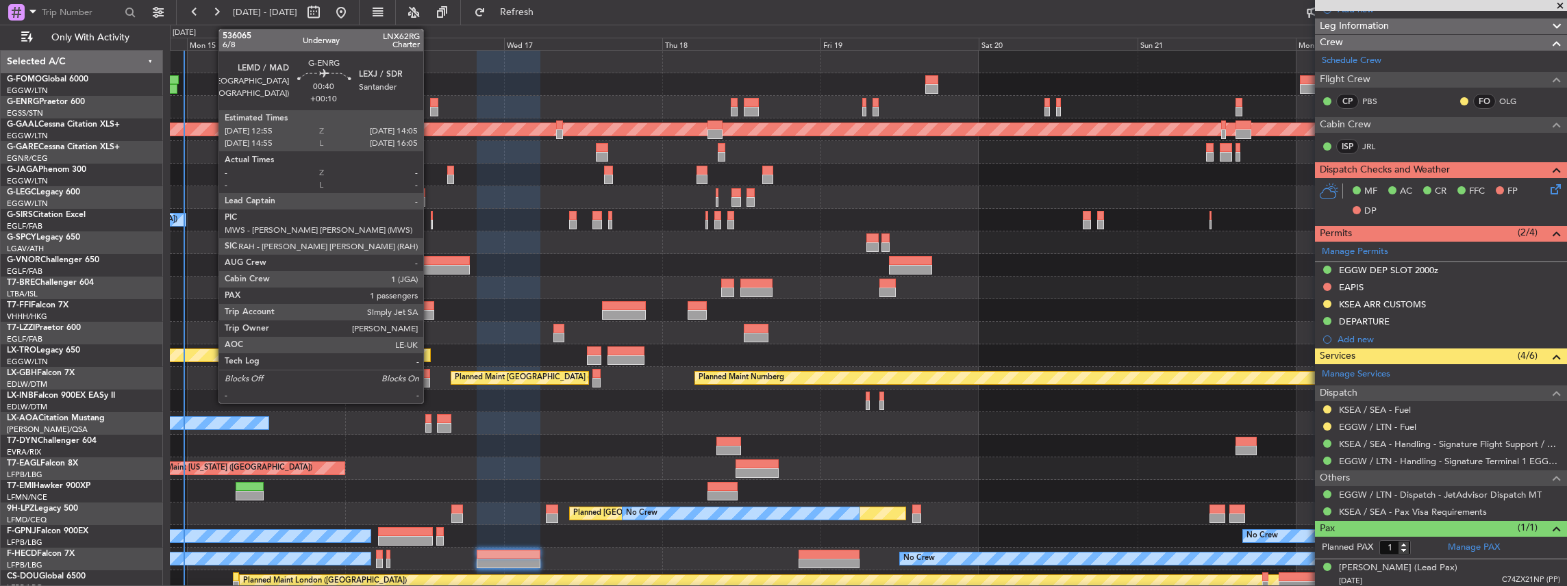
click at [430, 104] on div at bounding box center [434, 103] width 8 height 10
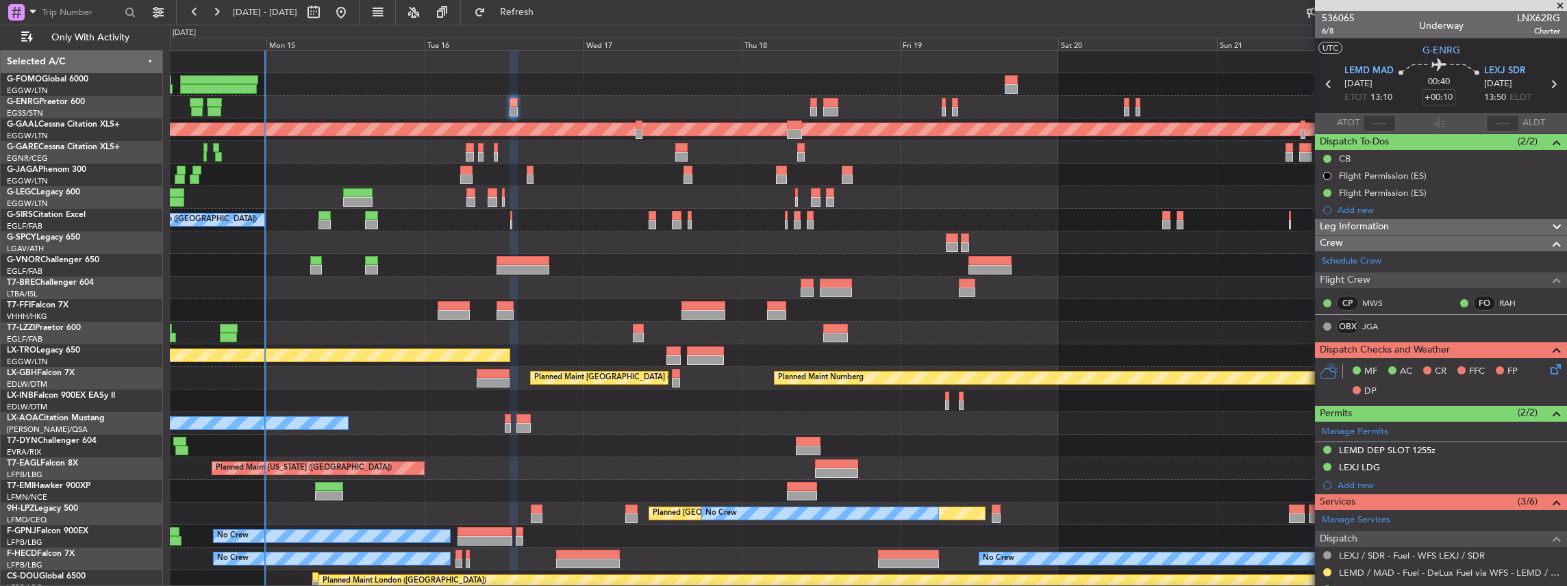
click at [325, 107] on div at bounding box center [868, 107] width 1397 height 23
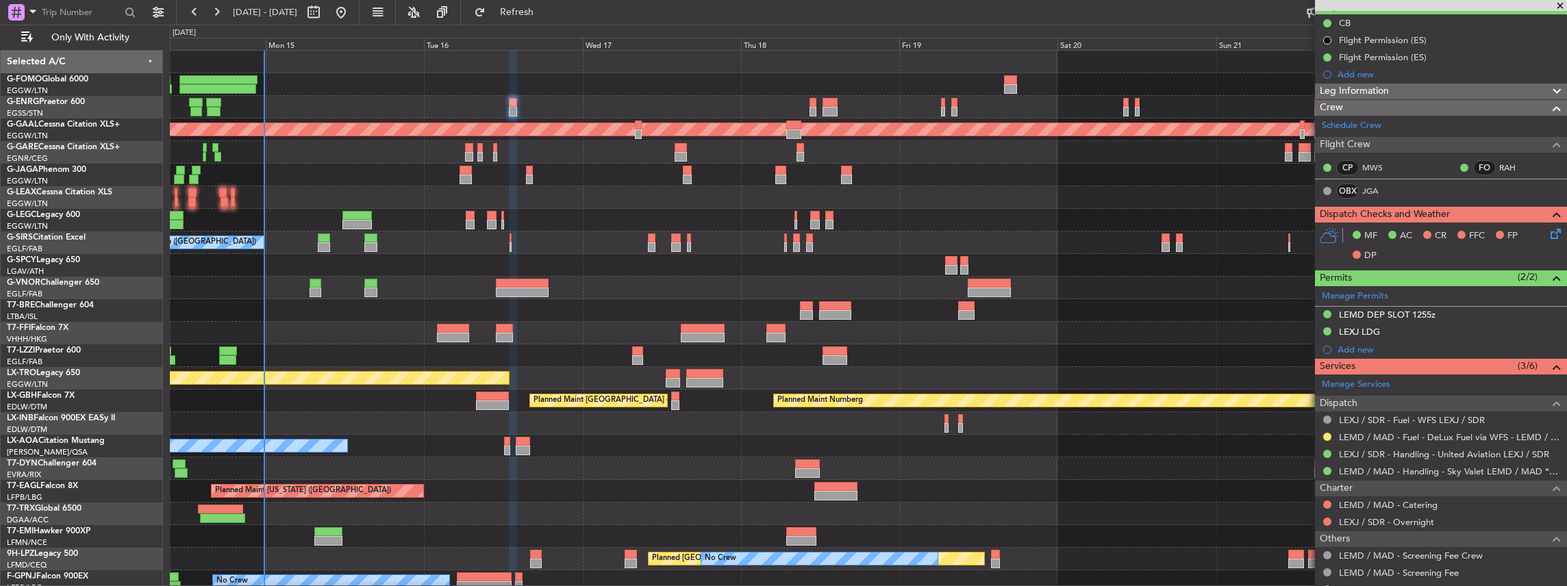
scroll to position [137, 0]
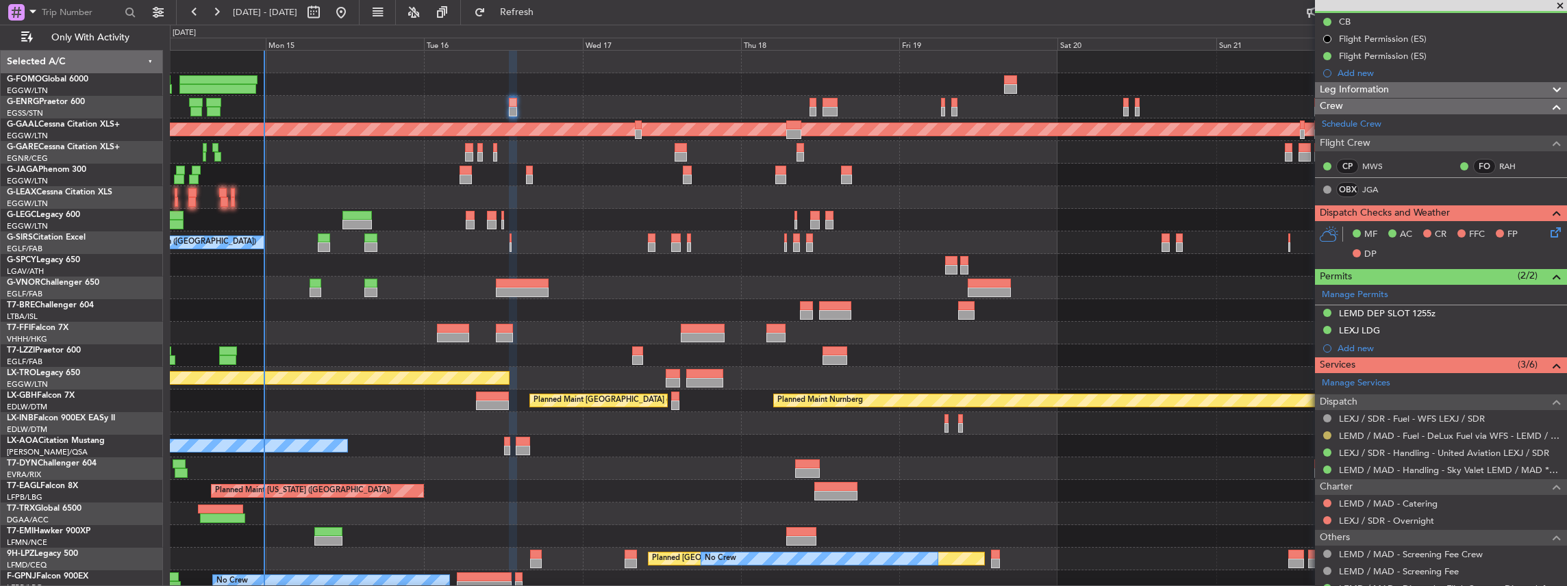
click at [1328, 432] on button at bounding box center [1327, 436] width 8 height 8
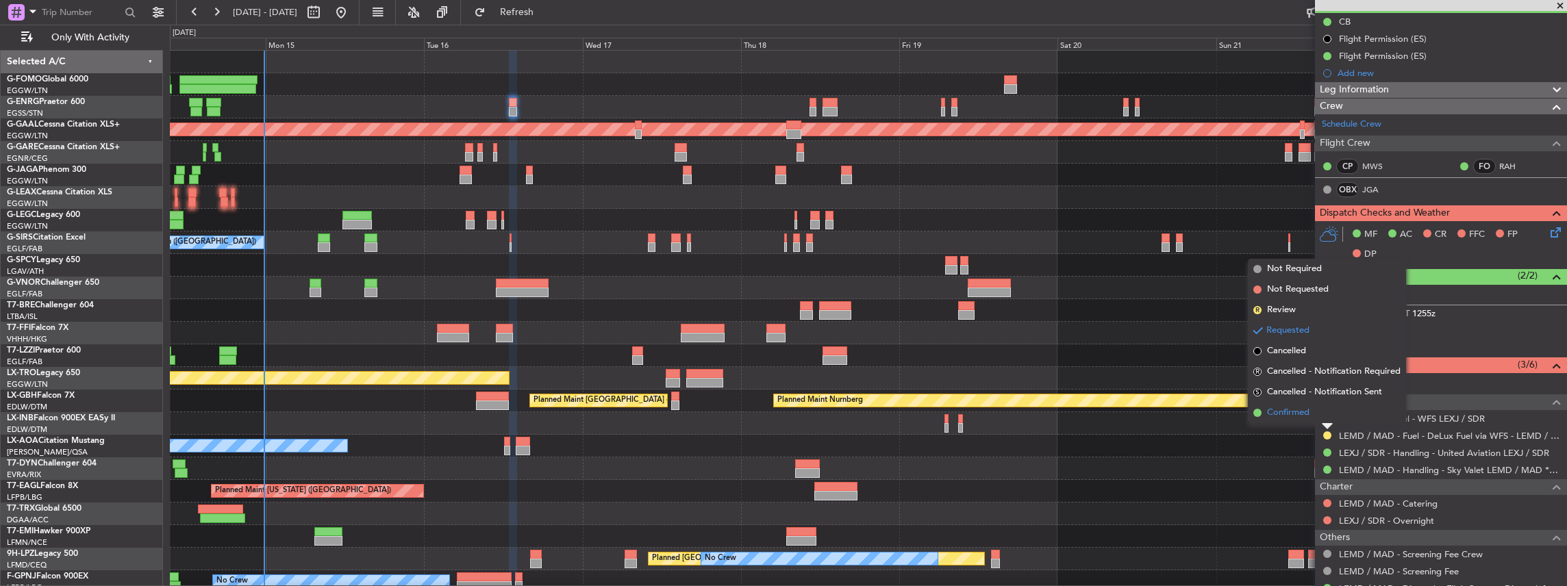
click at [1308, 408] on span "Confirmed" at bounding box center [1288, 413] width 42 height 14
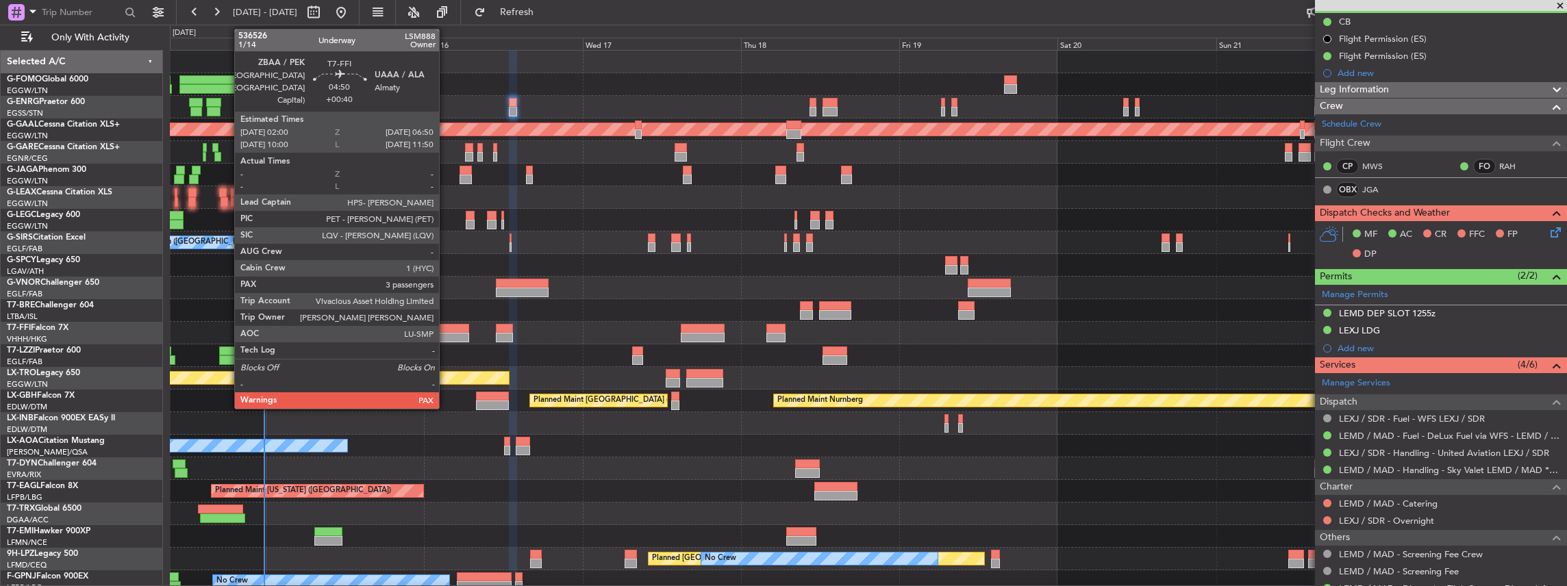
click at [446, 331] on div at bounding box center [453, 329] width 32 height 10
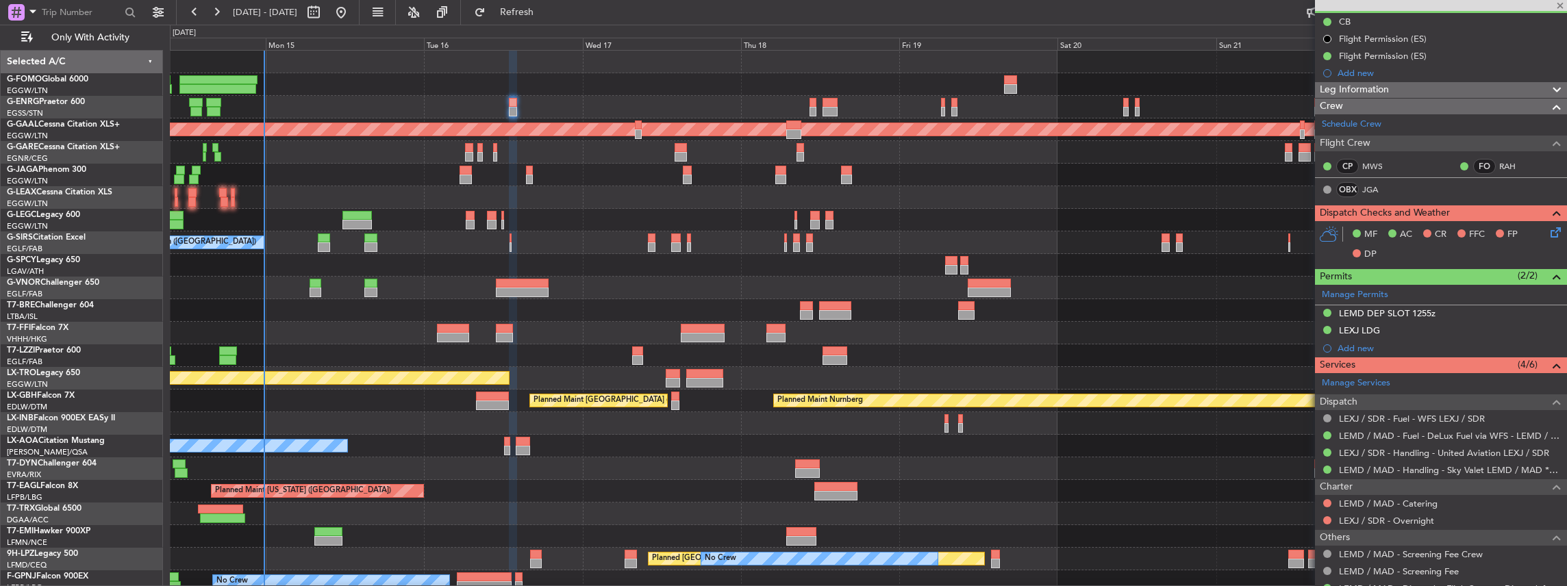
type input "+00:40"
type input "3"
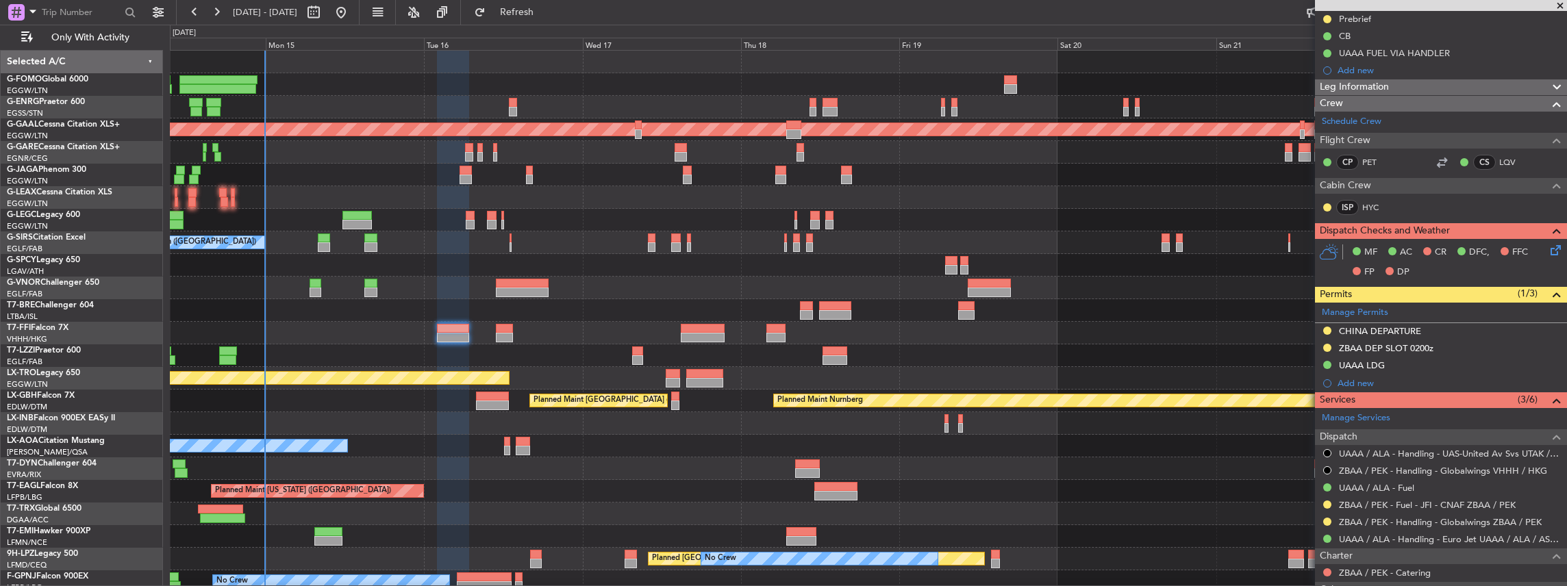
scroll to position [182, 0]
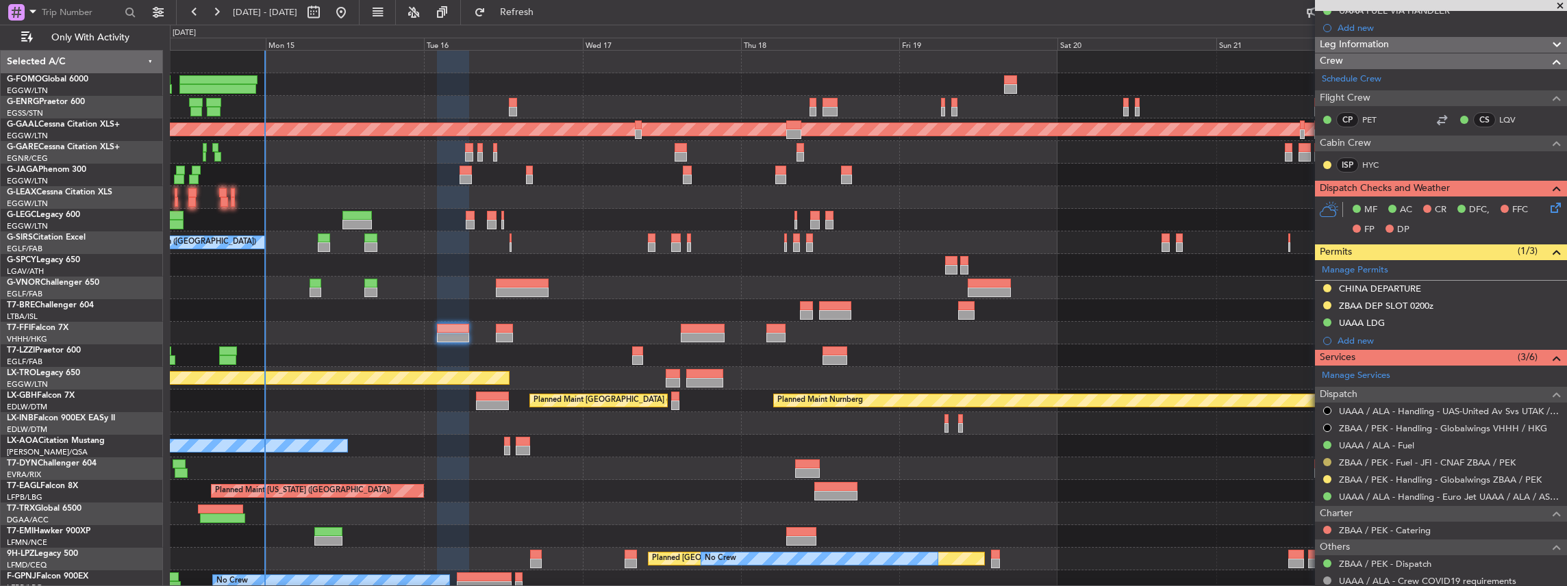
click at [1326, 458] on button at bounding box center [1327, 462] width 8 height 8
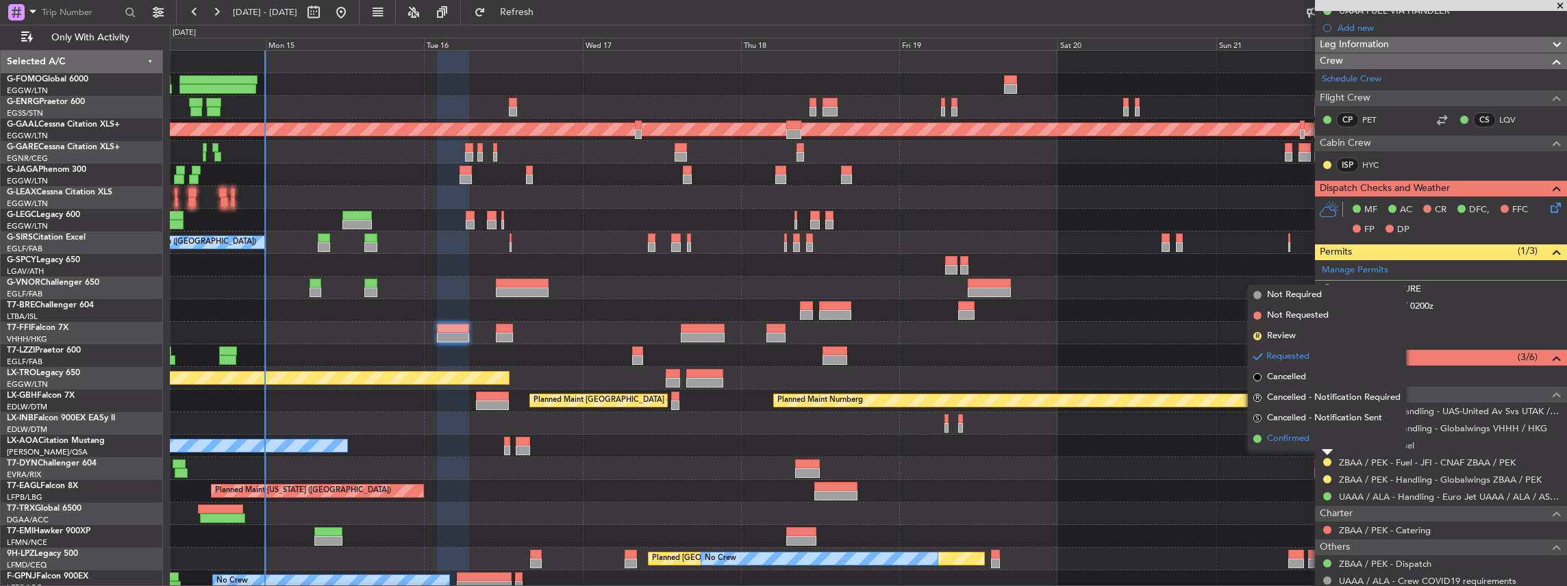
click at [1297, 435] on span "Confirmed" at bounding box center [1288, 439] width 42 height 14
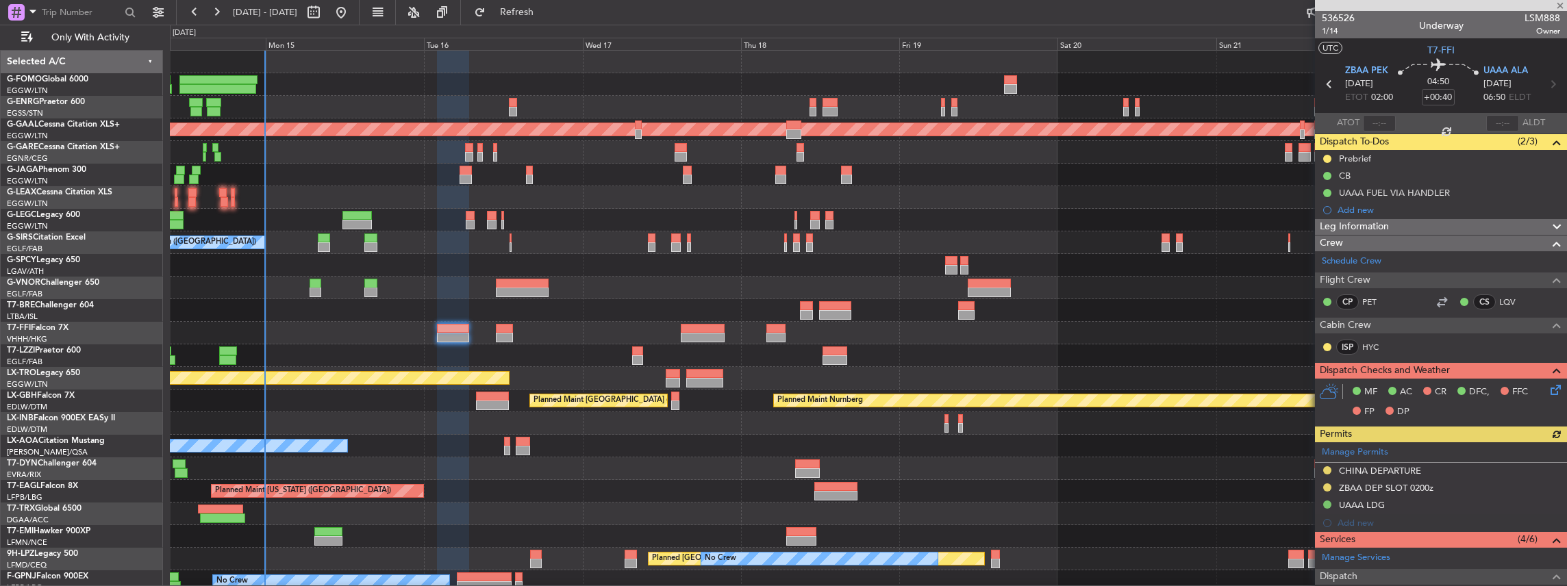
scroll to position [182, 0]
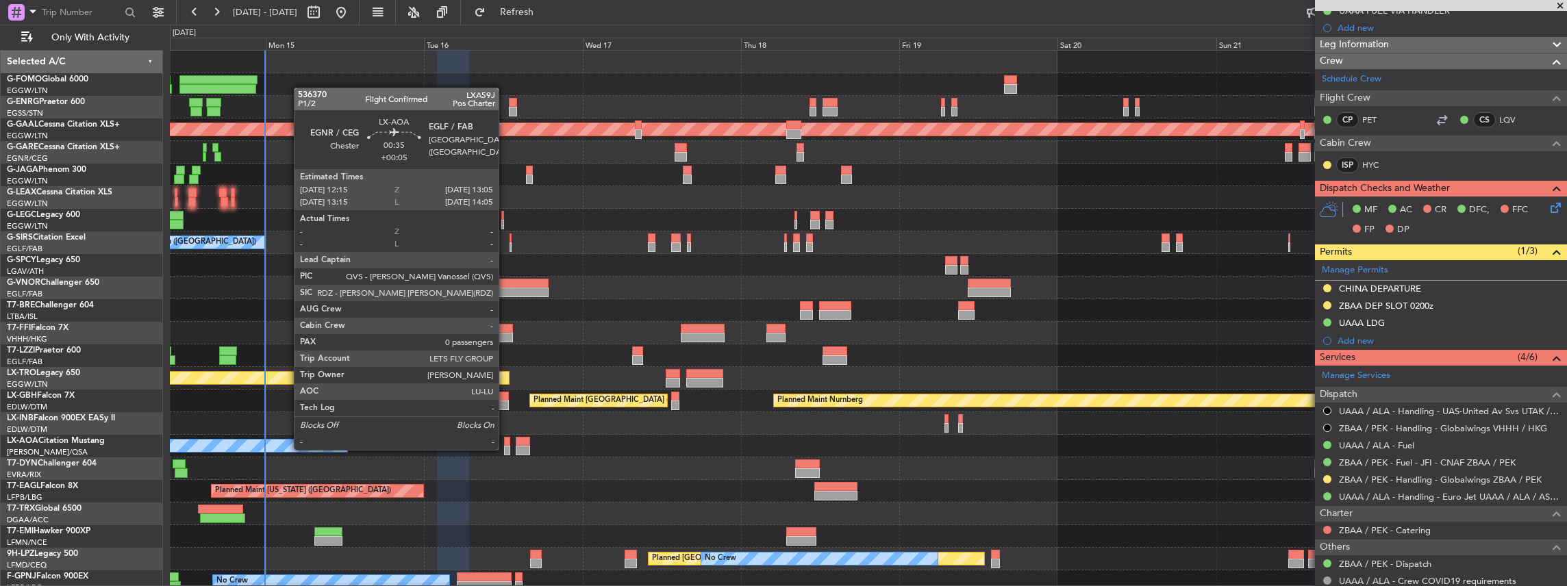
click at [506, 449] on div at bounding box center [507, 451] width 6 height 10
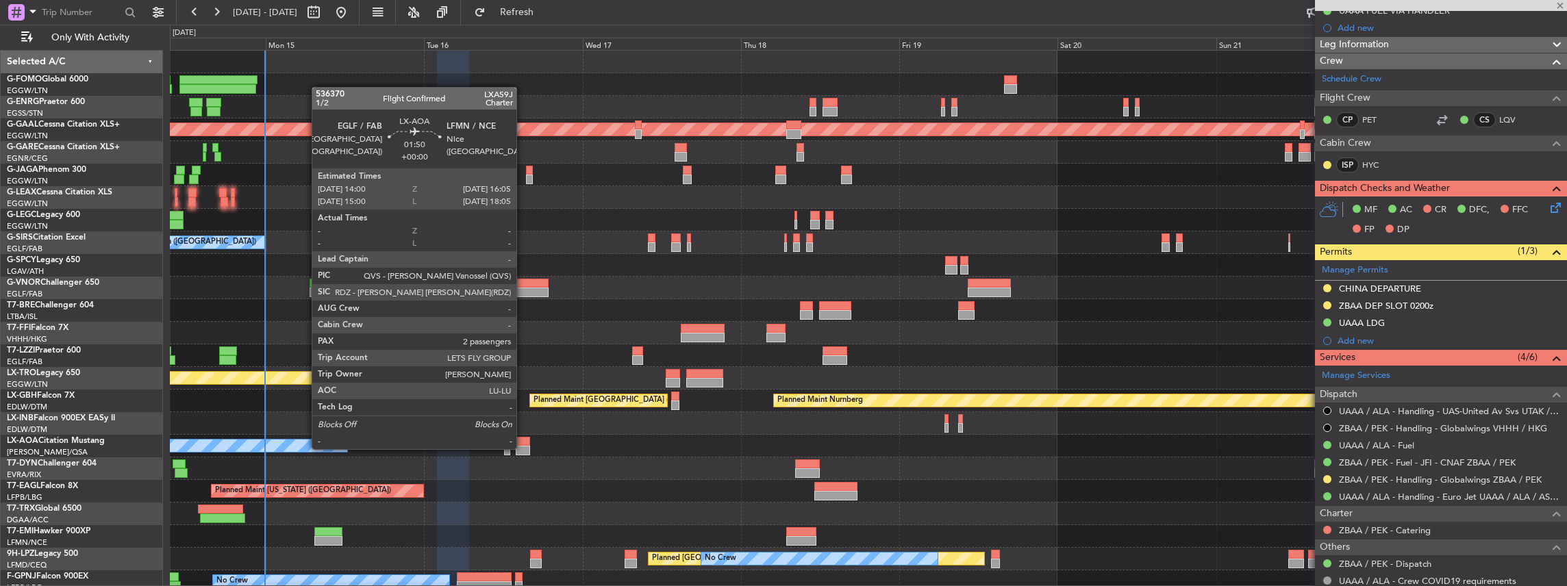
type input "+00:05"
type input "0"
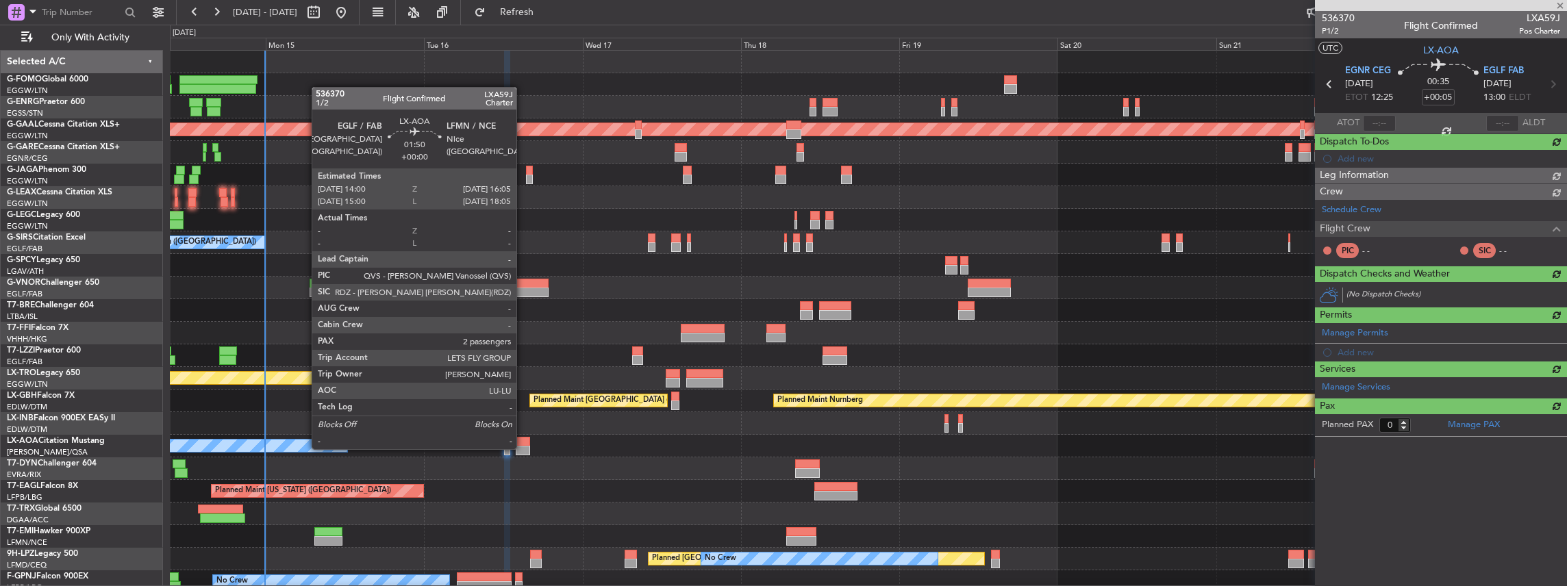
scroll to position [0, 0]
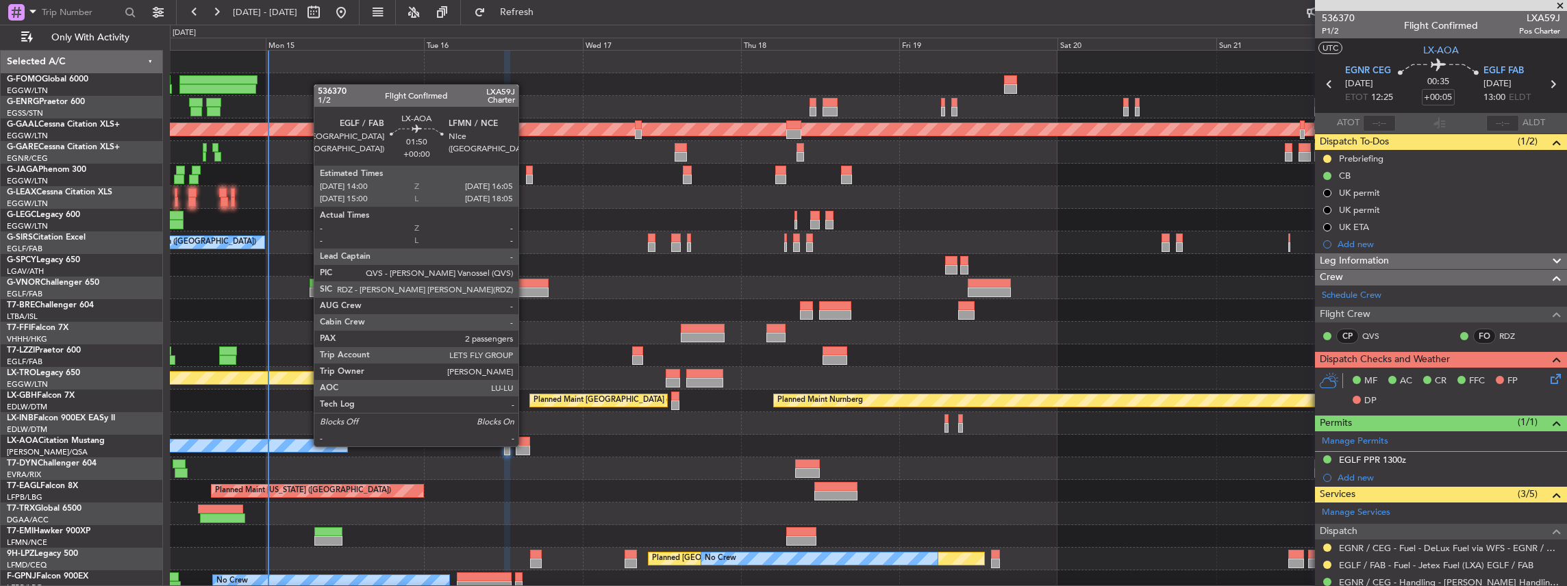
click at [525, 446] on div at bounding box center [523, 451] width 14 height 10
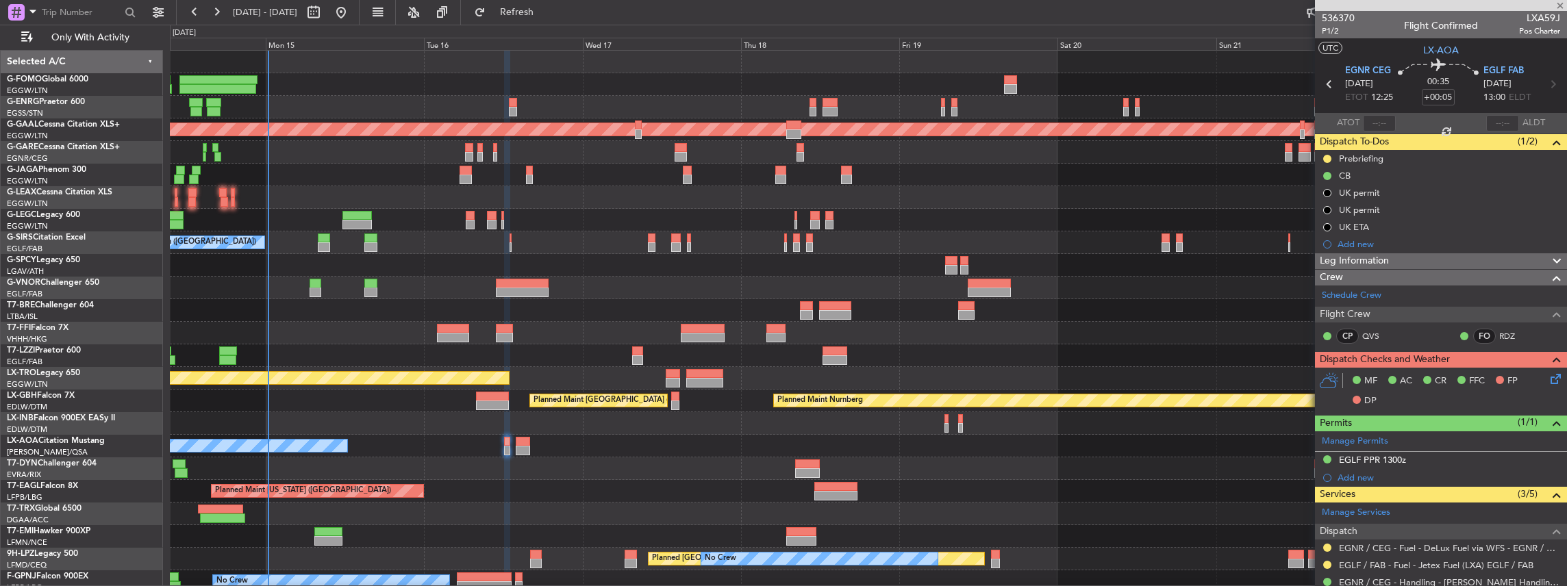
type input "2"
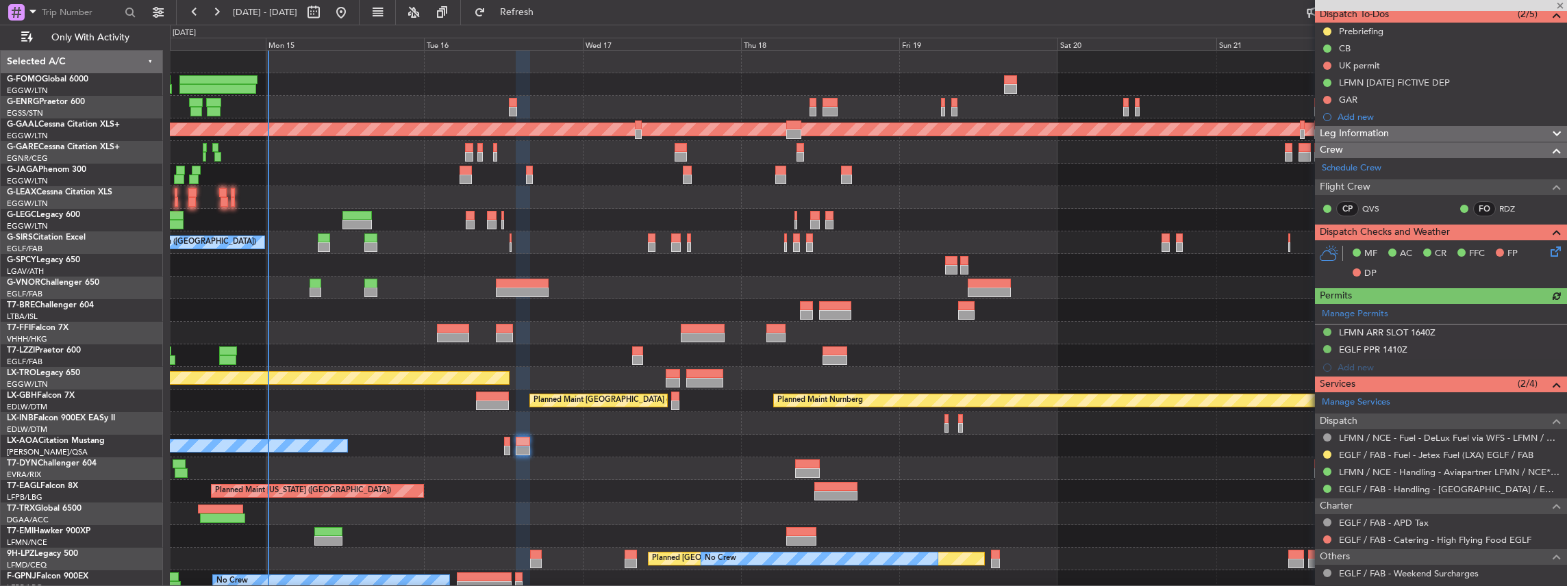
scroll to position [137, 0]
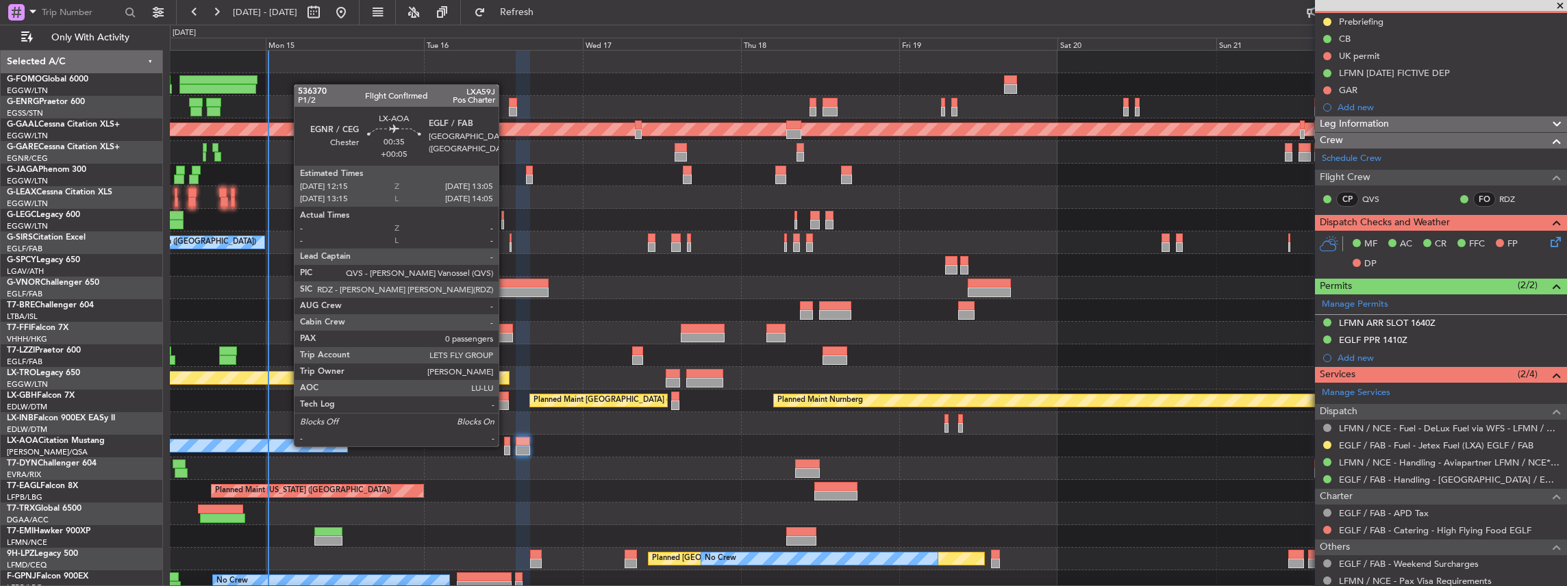
click at [506, 446] on div at bounding box center [507, 451] width 6 height 10
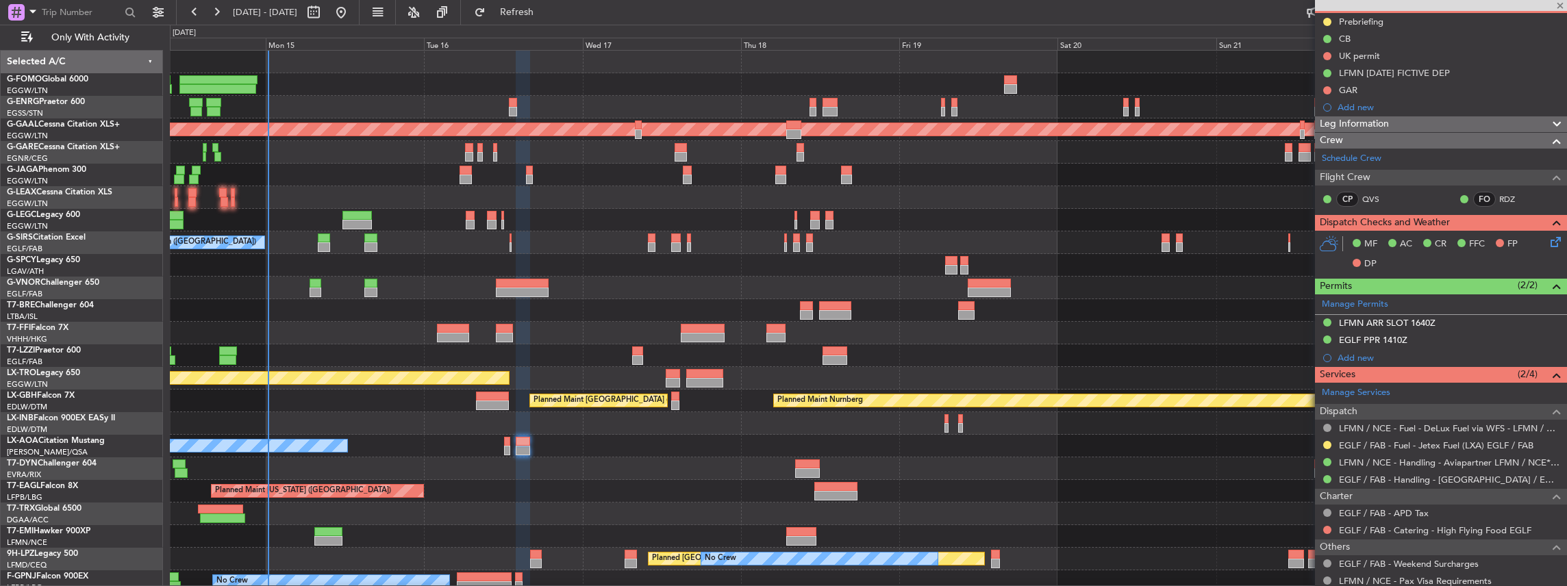
type input "+00:05"
type input "0"
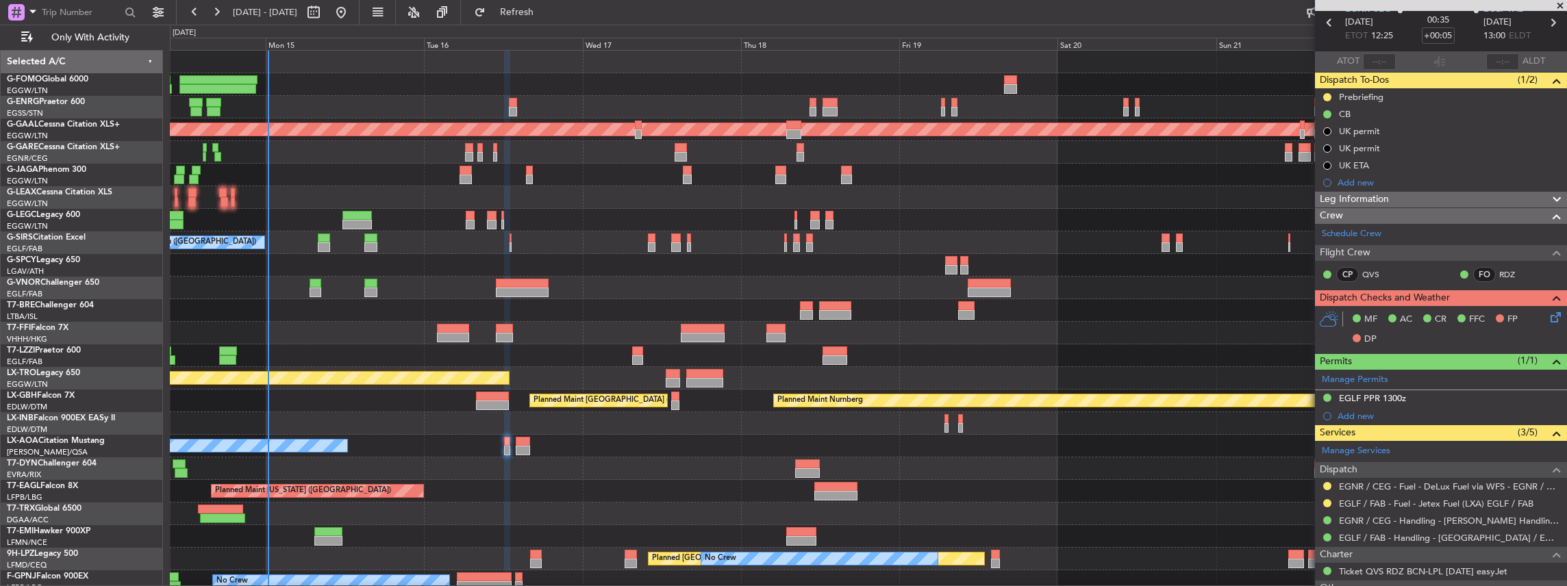
scroll to position [0, 0]
